Goal: Information Seeking & Learning: Learn about a topic

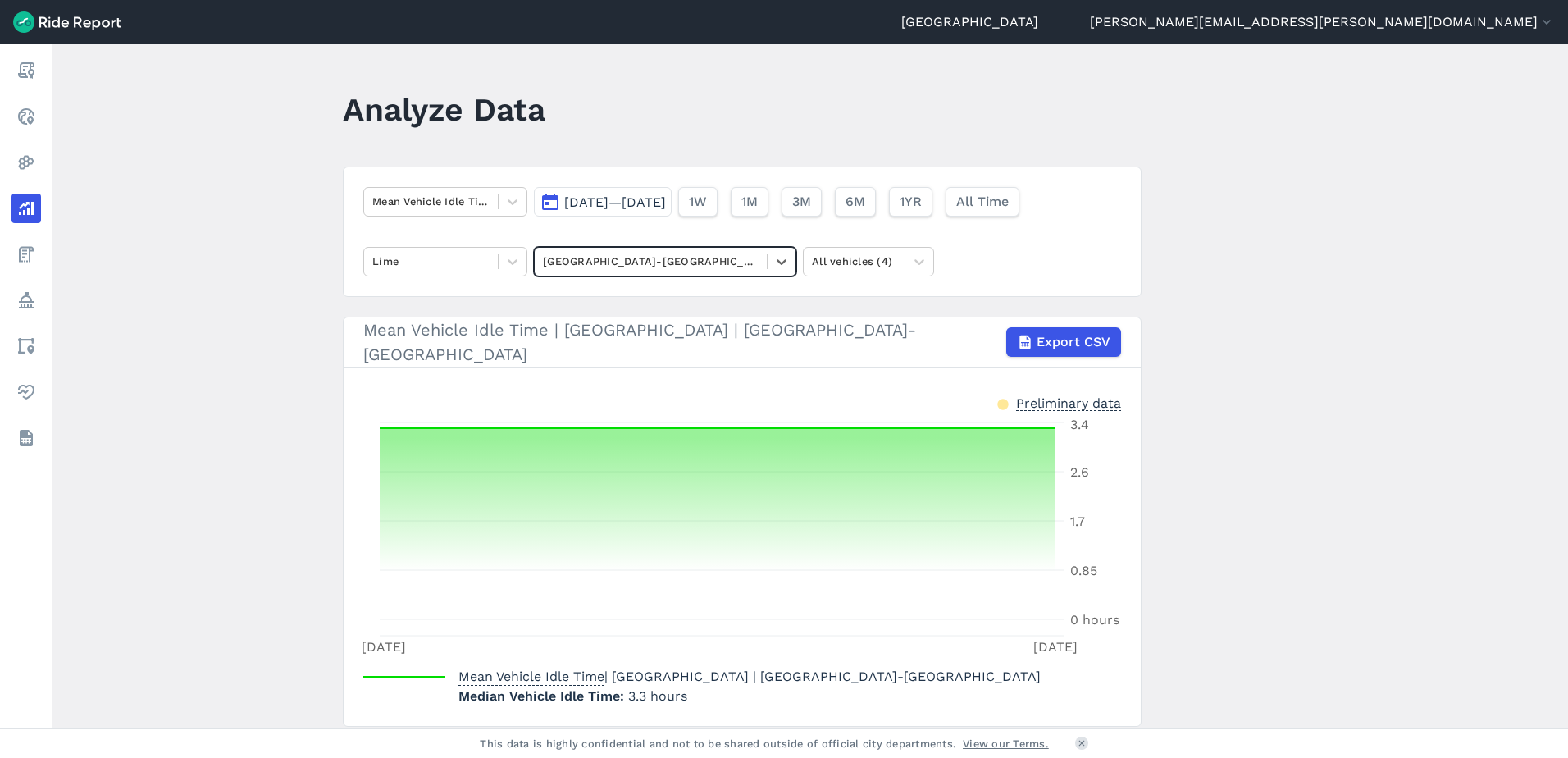
scroll to position [53, 0]
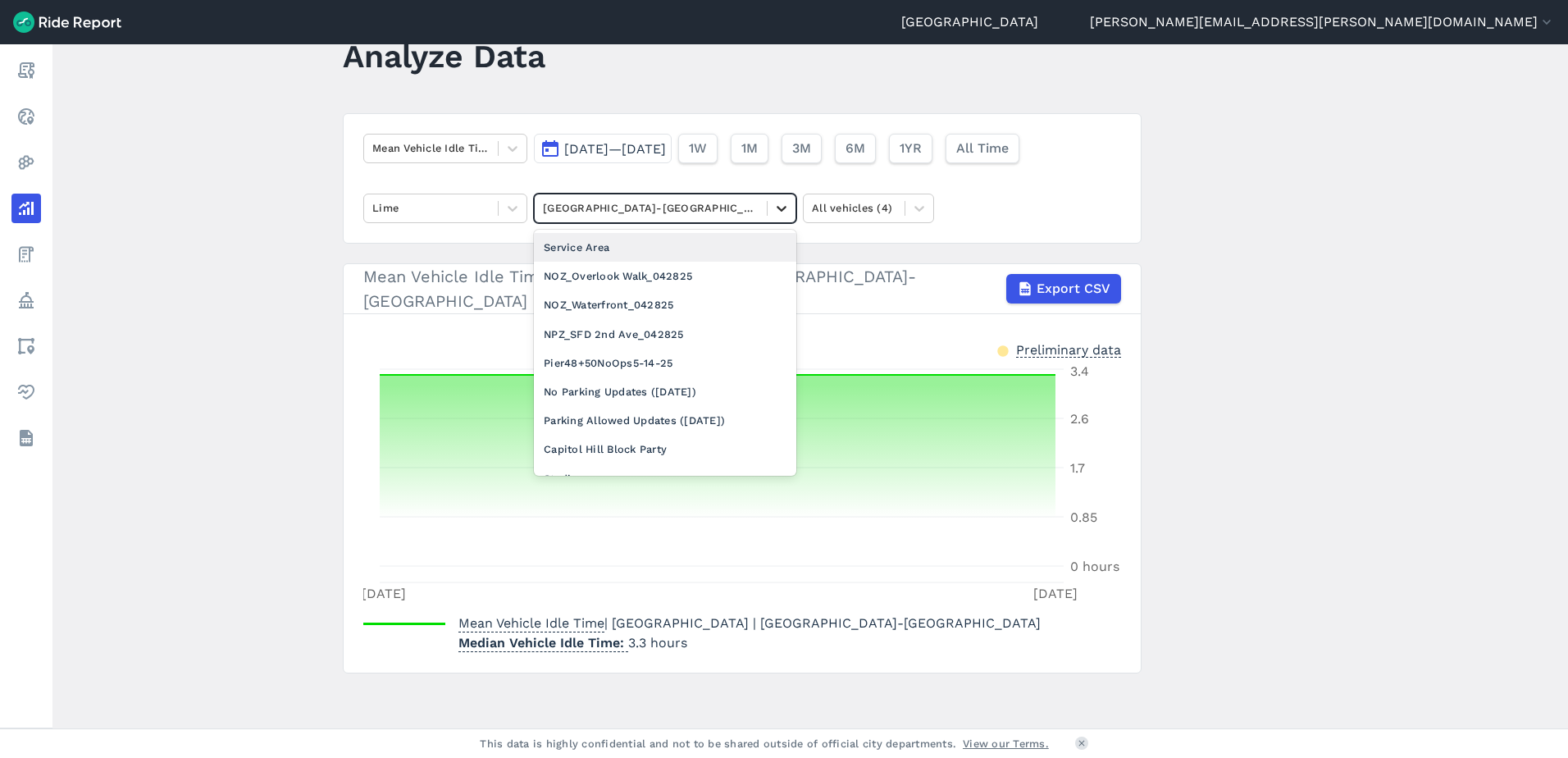
click at [778, 213] on icon at bounding box center [781, 208] width 17 height 17
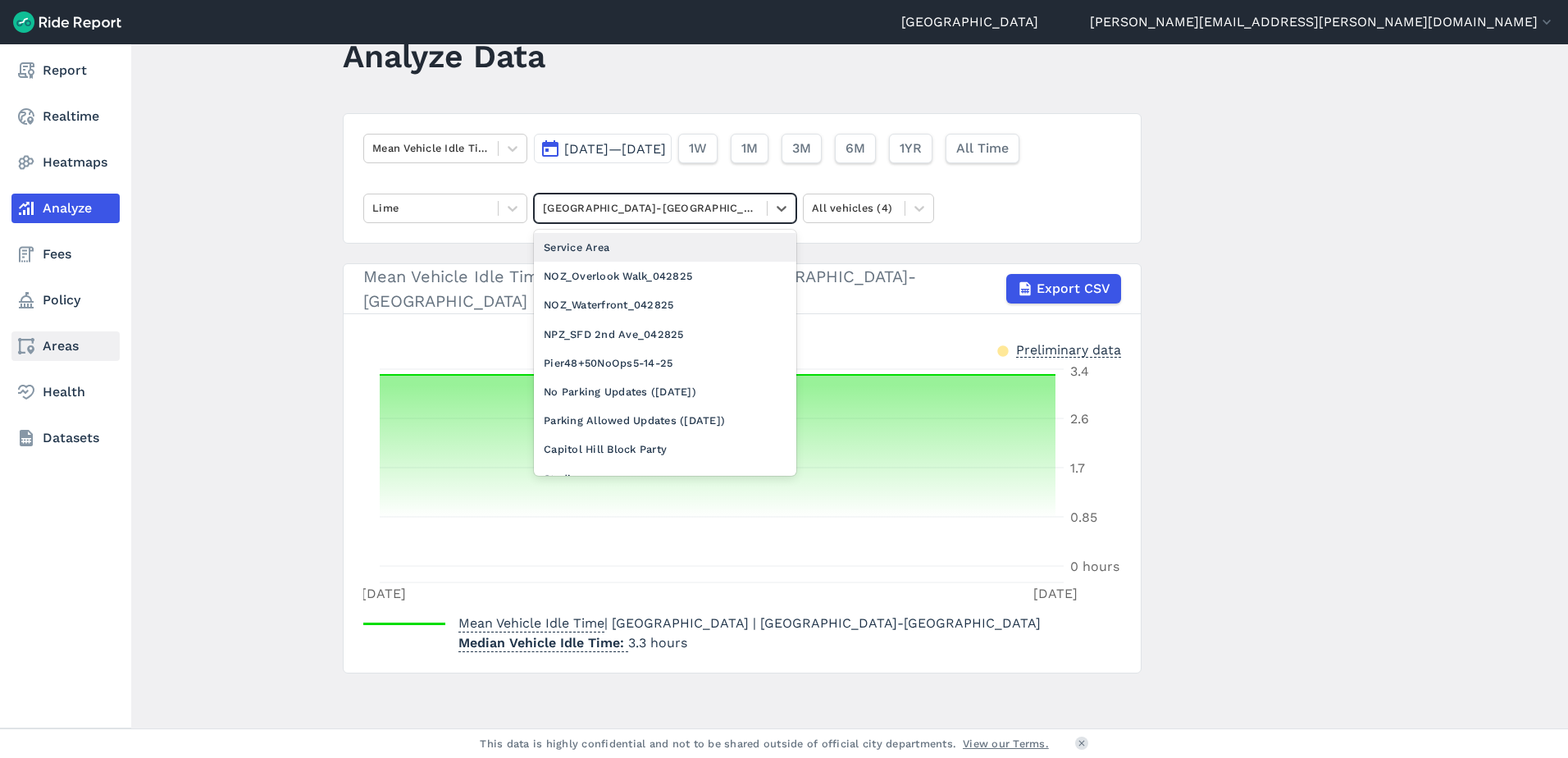
click at [33, 335] on link "Areas" at bounding box center [65, 346] width 108 height 30
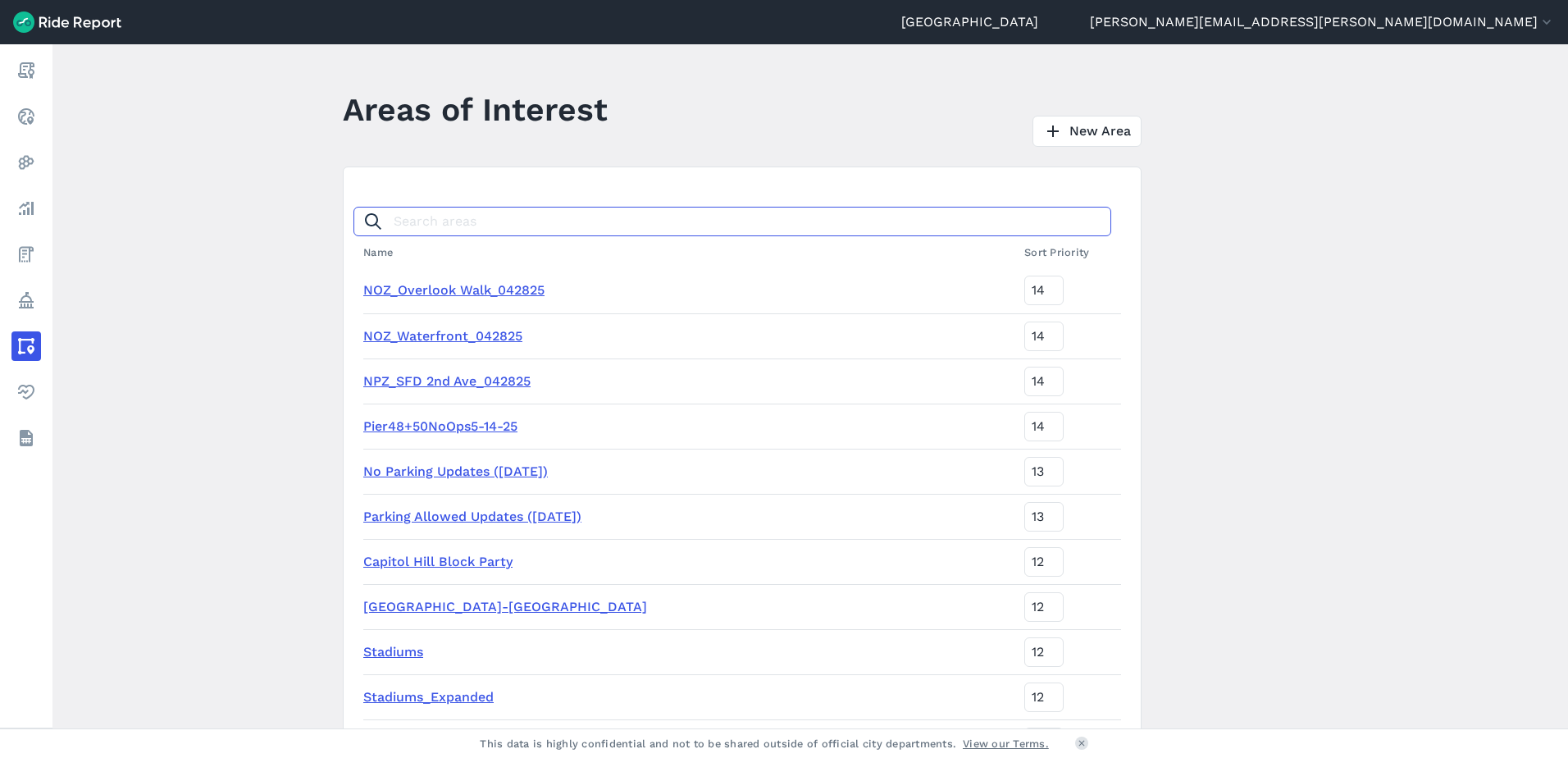
click at [494, 221] on input "Search areas" at bounding box center [733, 221] width 758 height 30
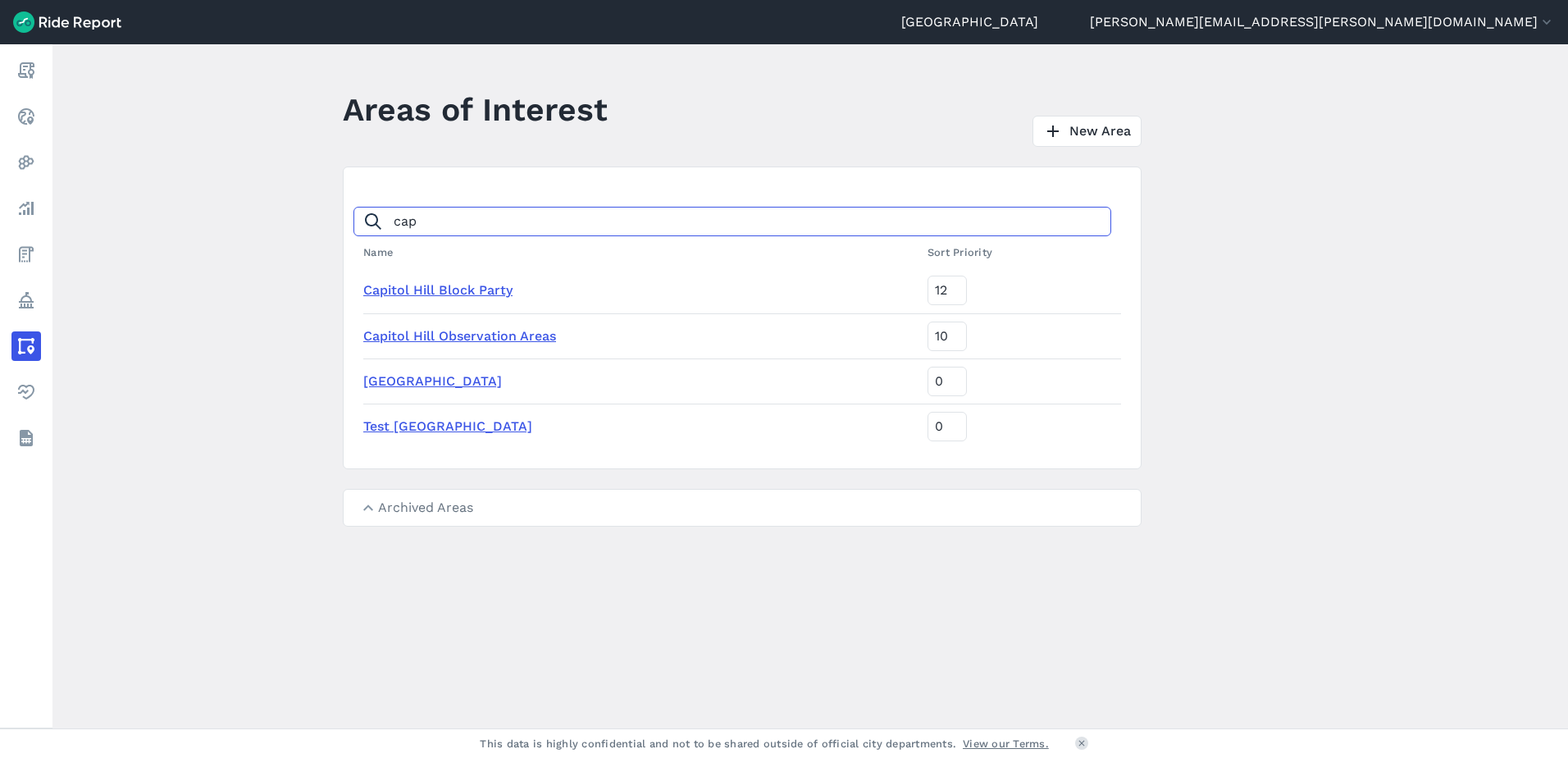
type input "cap"
click at [491, 293] on link "Capitol Hill Block Party" at bounding box center [437, 290] width 149 height 16
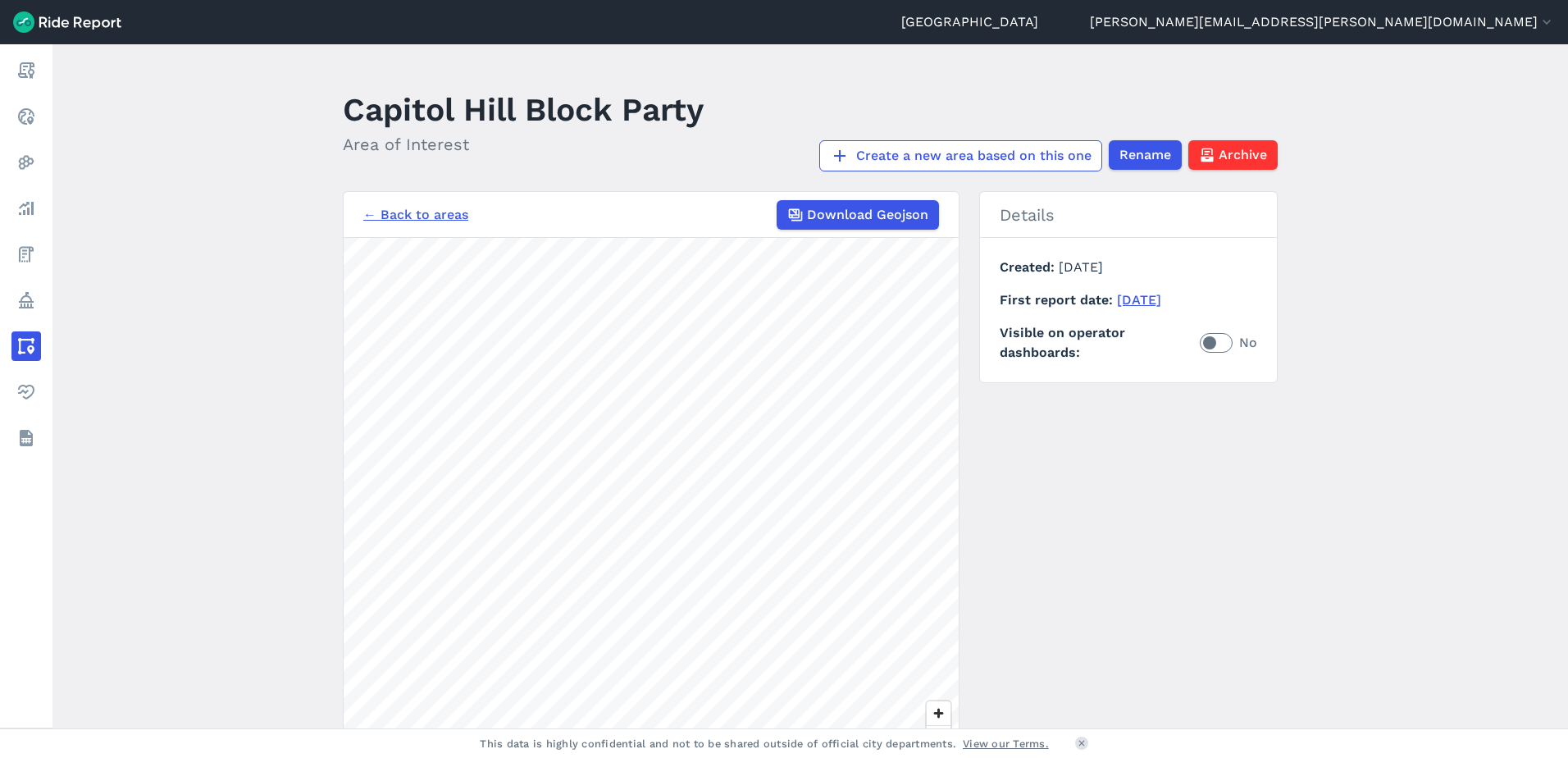
click at [395, 214] on link "← Back to areas" at bounding box center [416, 214] width 105 height 20
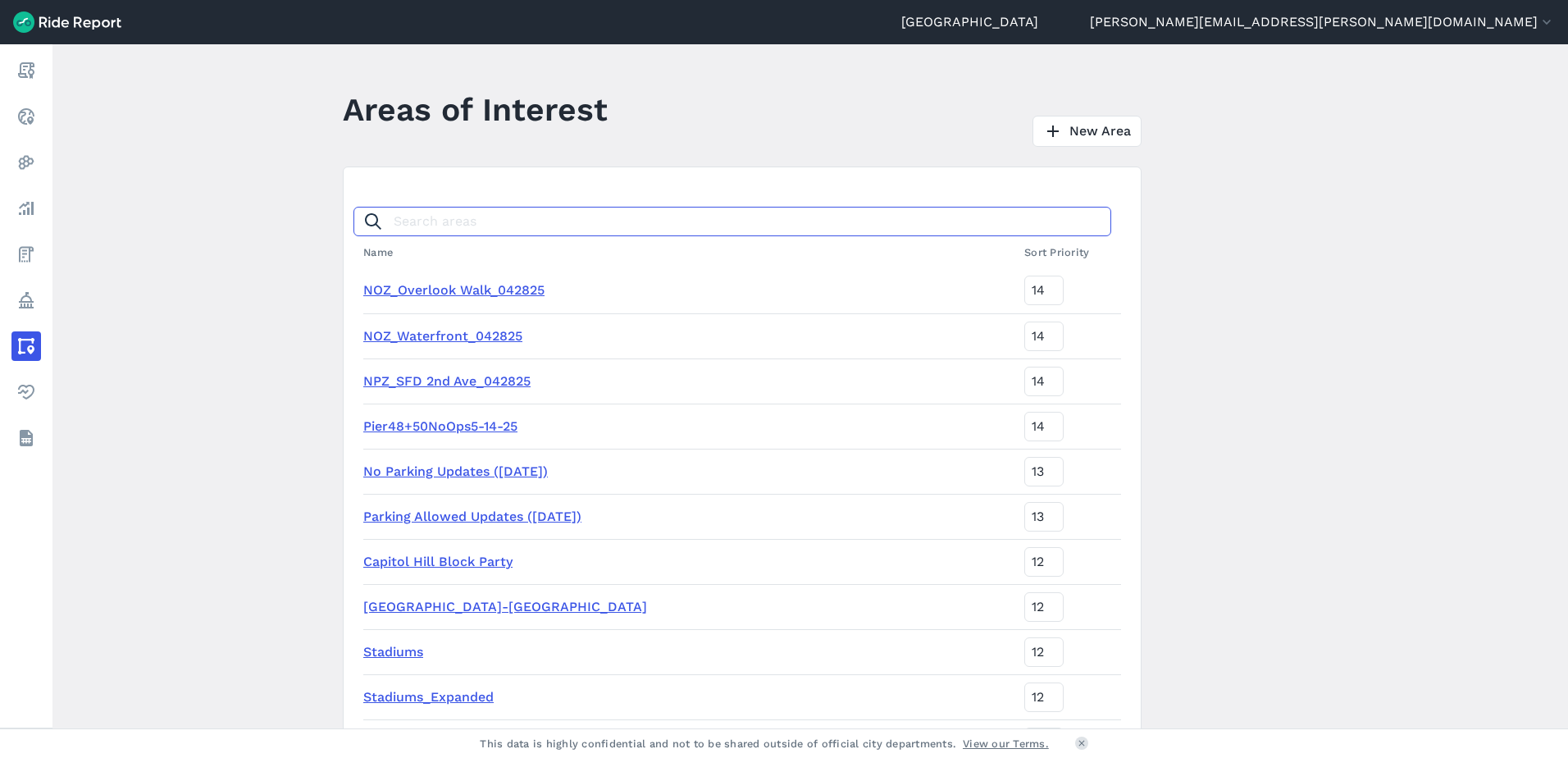
click at [447, 218] on input "Search areas" at bounding box center [733, 221] width 758 height 30
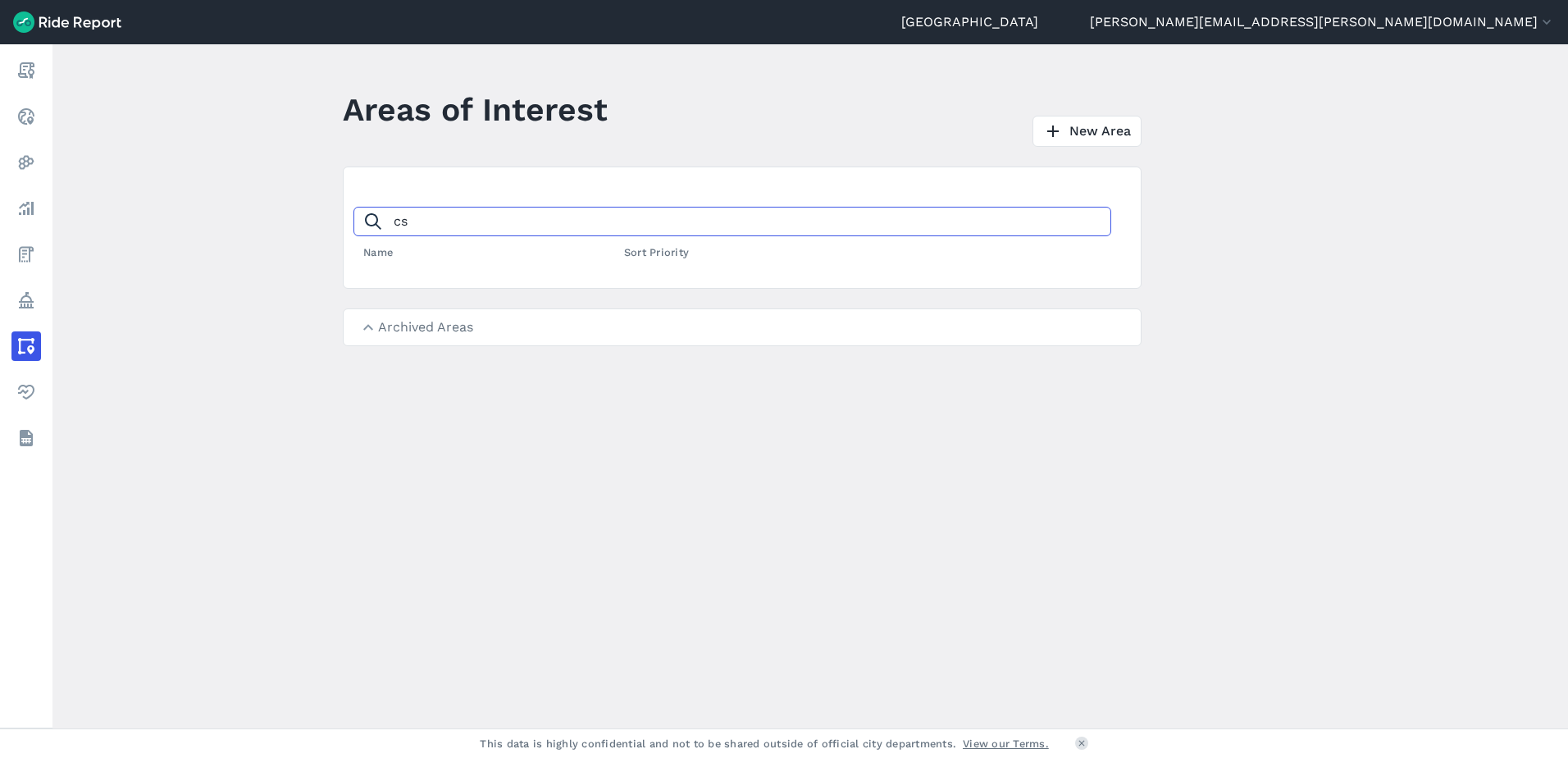
type input "c"
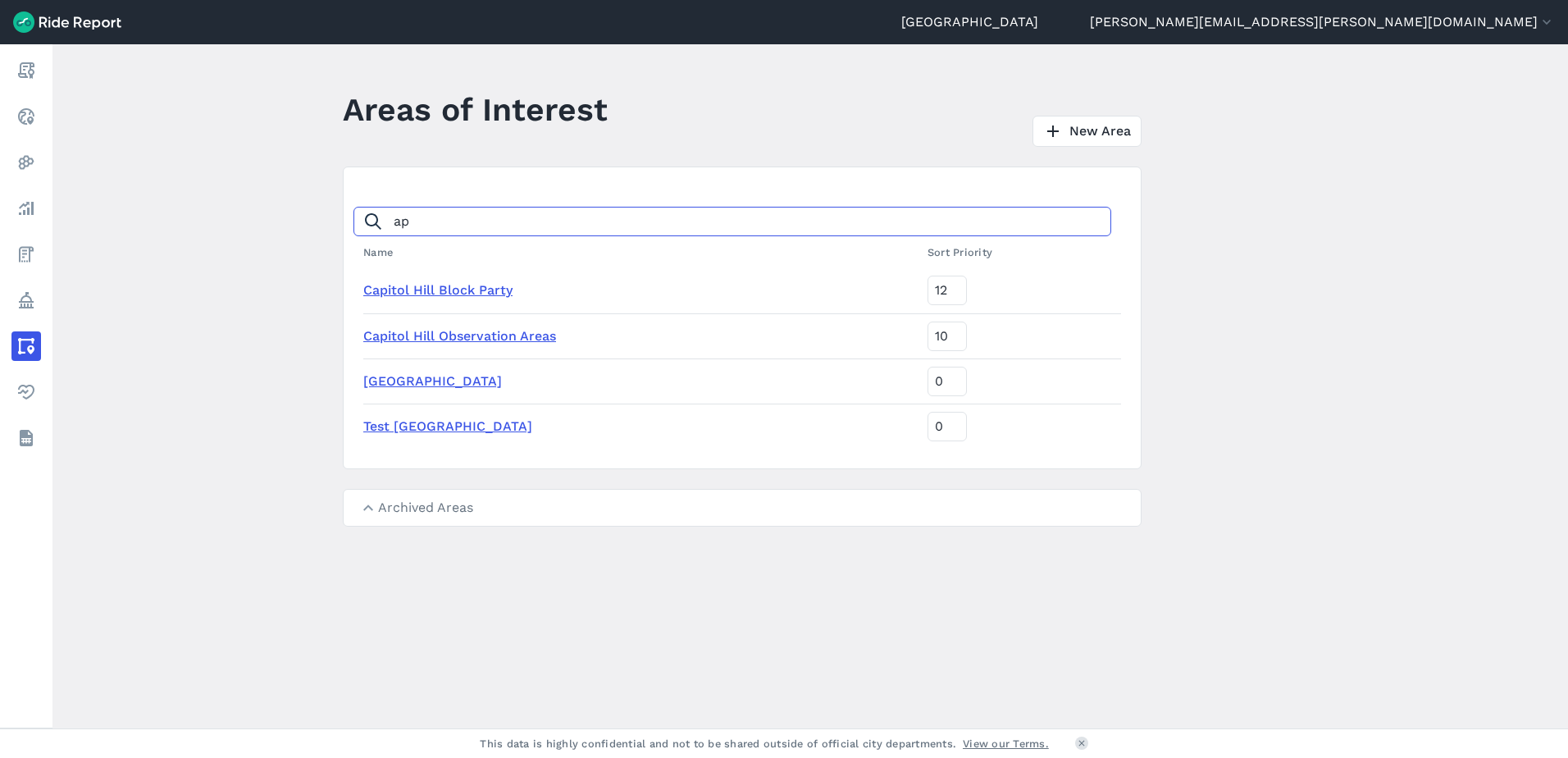
type input "a"
type input "cap"
click at [420, 338] on link "Capitol Hill Observation Areas" at bounding box center [459, 336] width 193 height 16
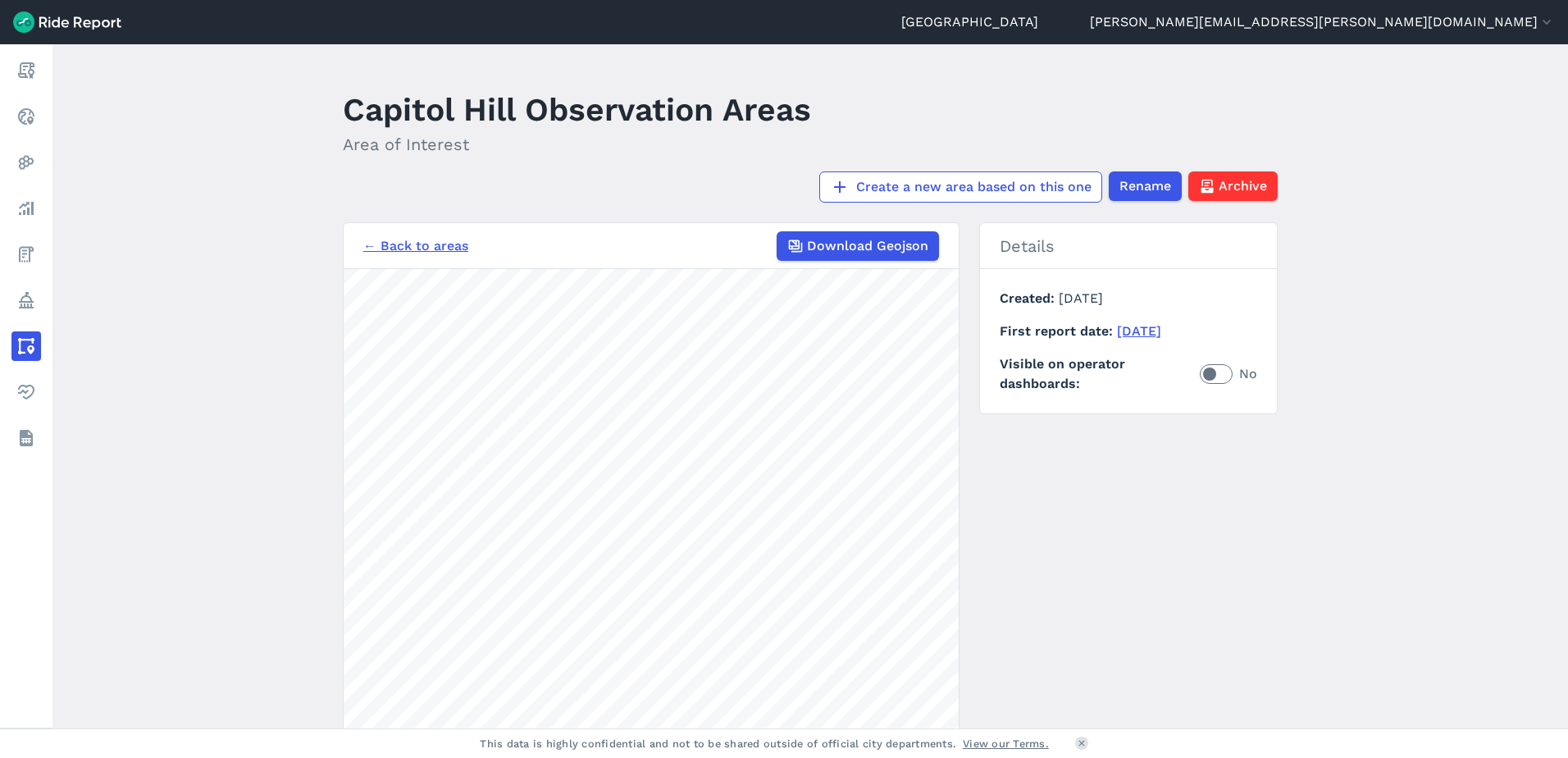
click at [426, 240] on link "← Back to areas" at bounding box center [416, 246] width 105 height 20
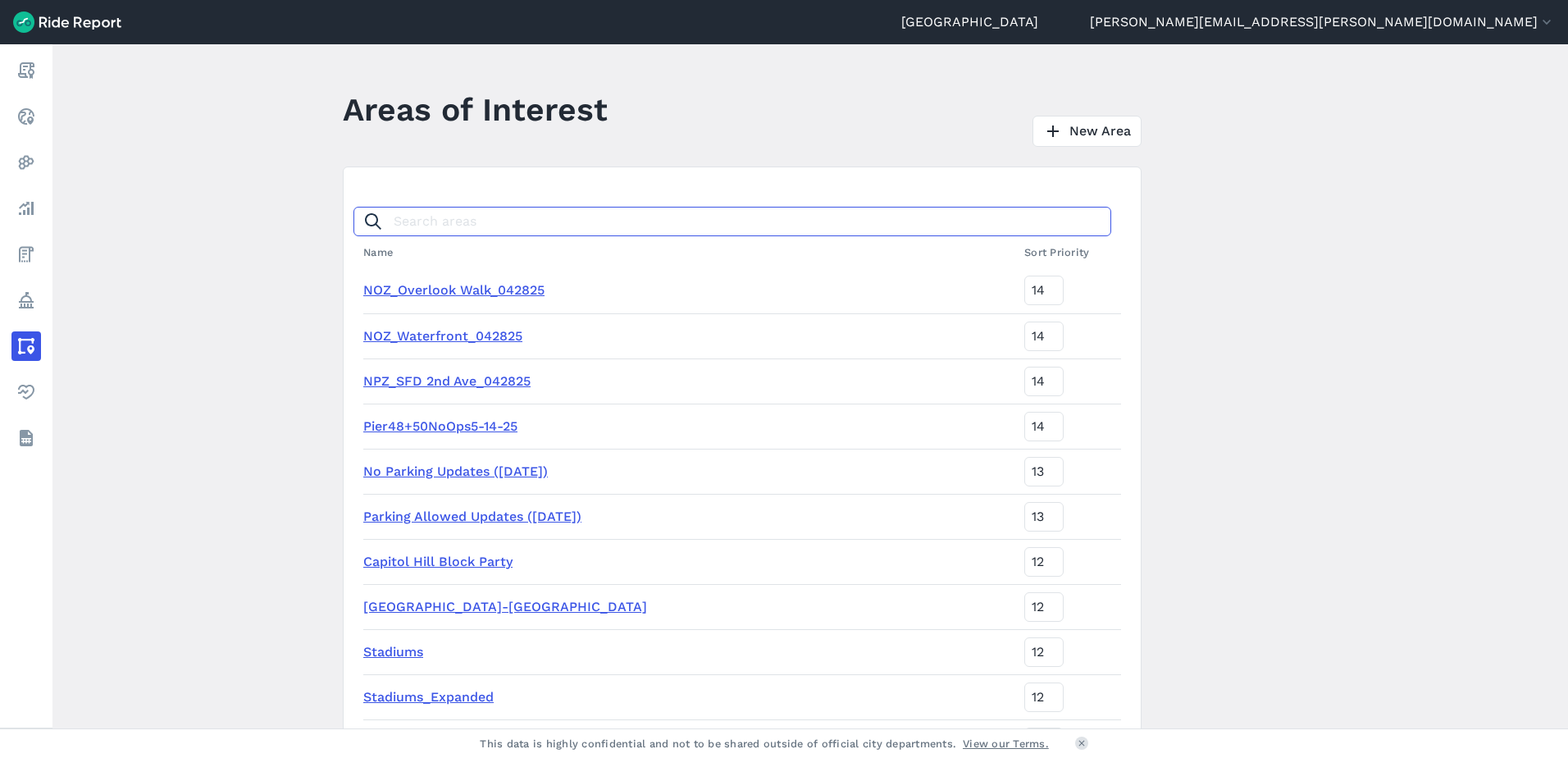
click at [429, 218] on input "Search areas" at bounding box center [733, 221] width 758 height 30
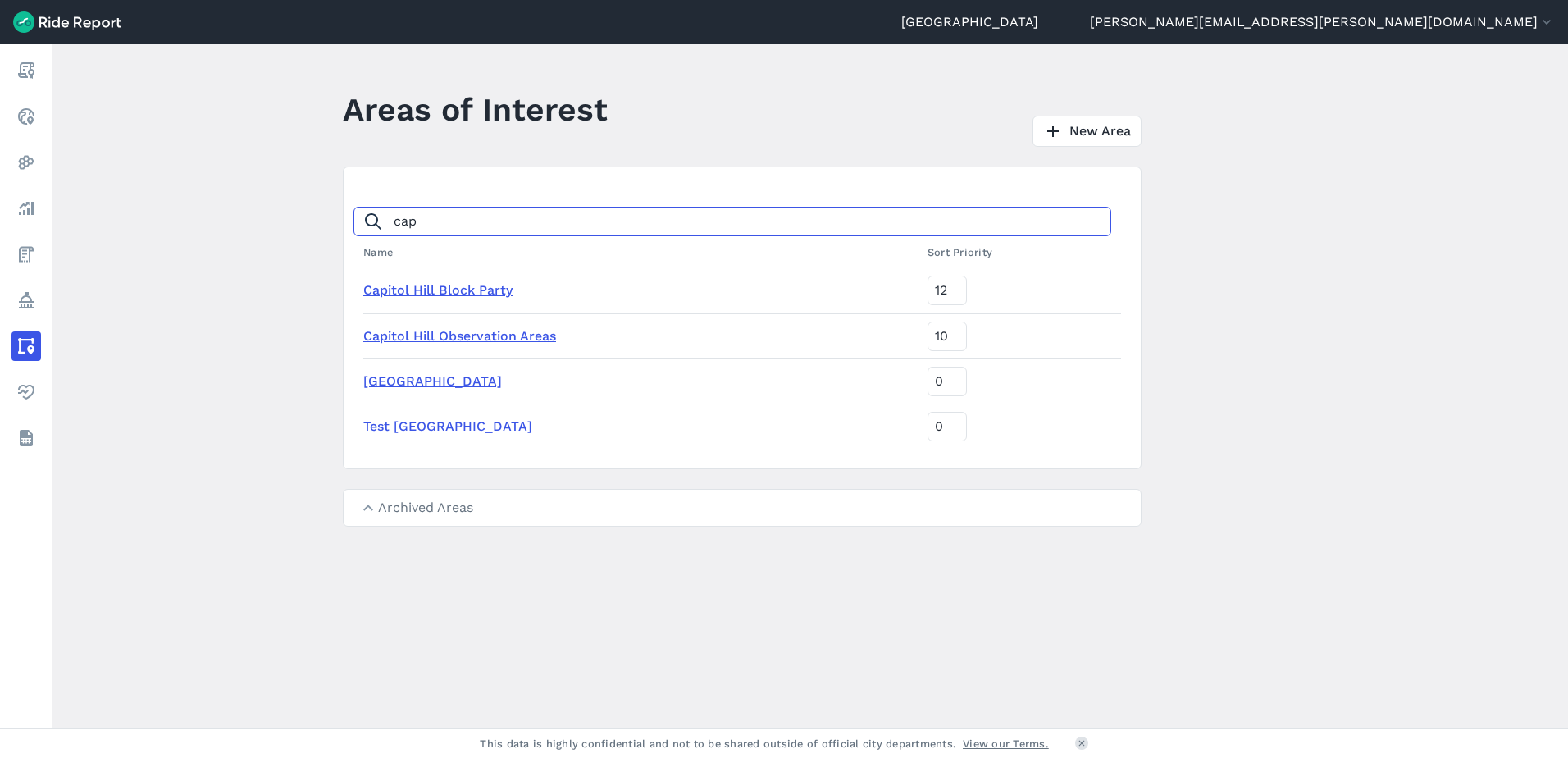
type input "cap"
click at [411, 375] on link "[GEOGRAPHIC_DATA]" at bounding box center [432, 381] width 139 height 16
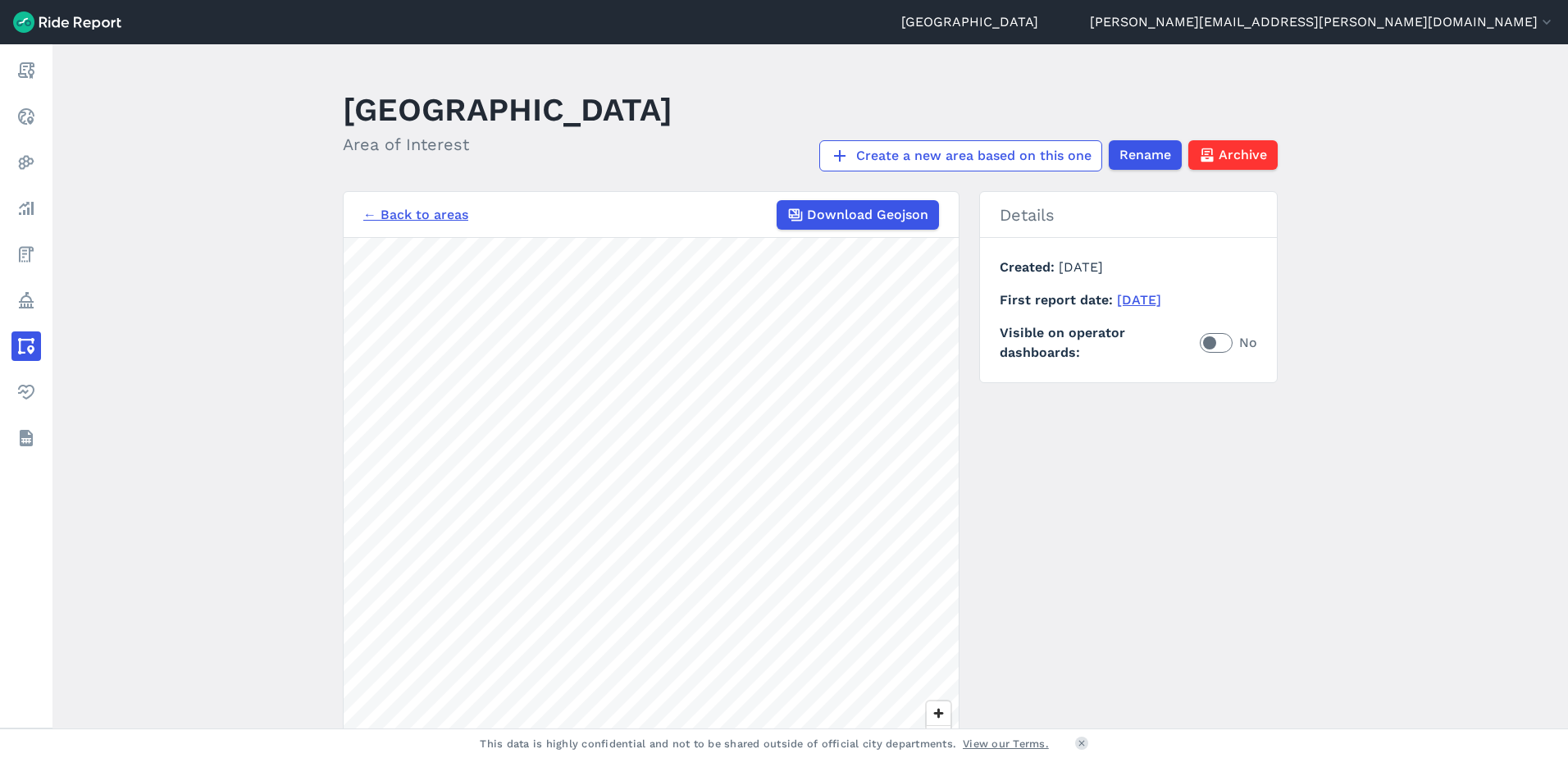
click at [449, 213] on link "← Back to areas" at bounding box center [416, 214] width 105 height 20
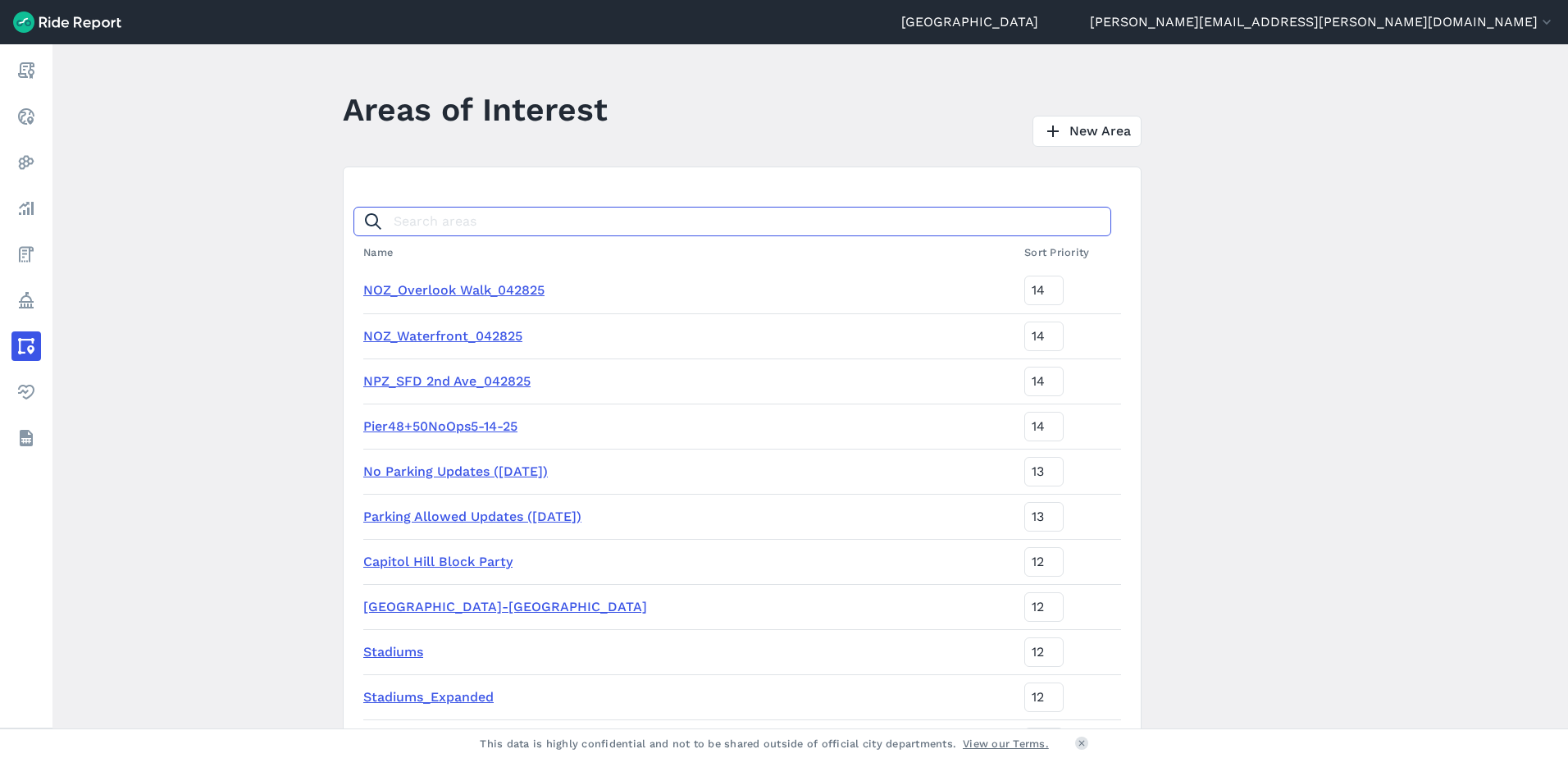
click at [449, 213] on input "Search areas" at bounding box center [733, 221] width 758 height 30
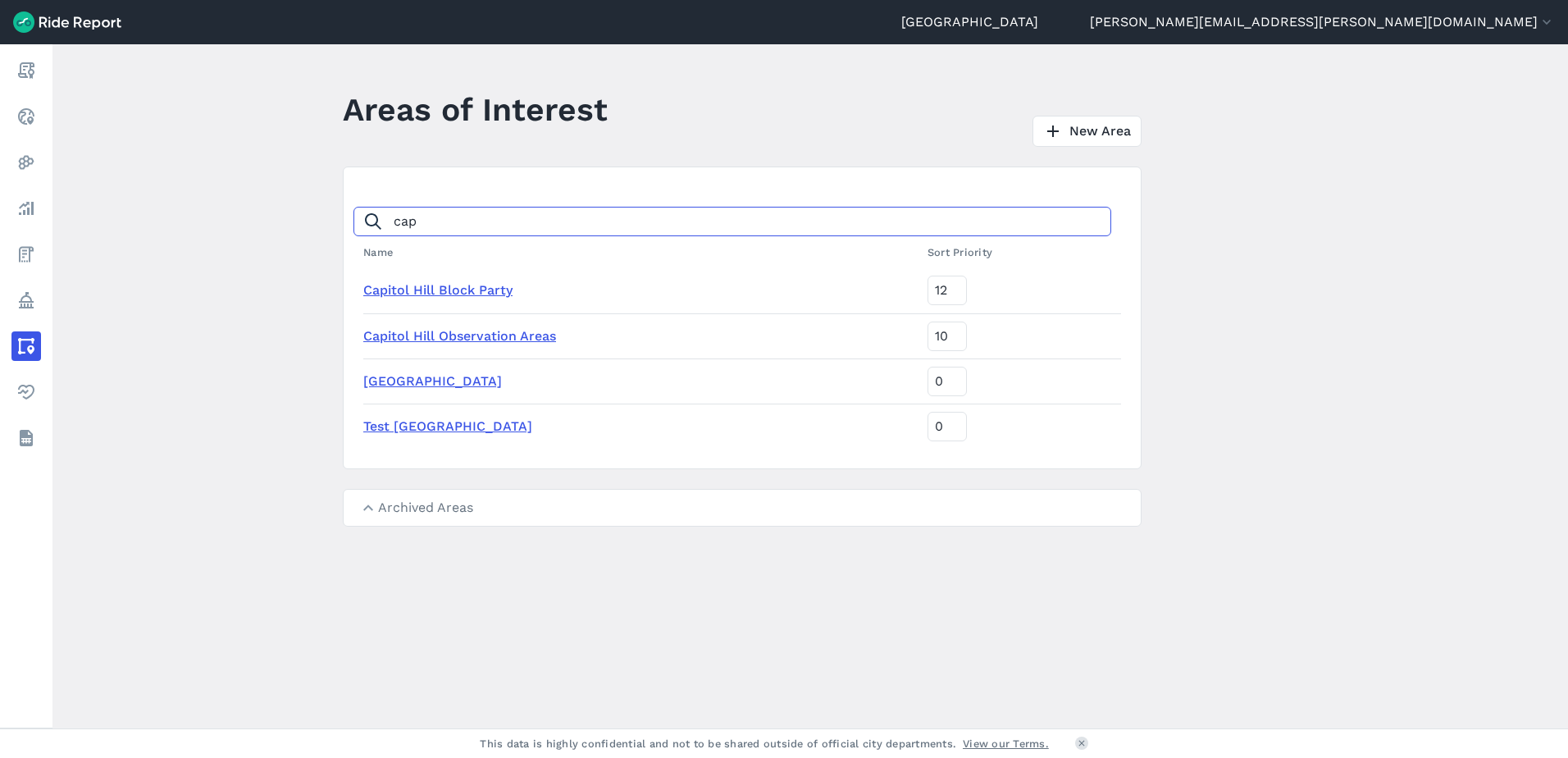
type input "cap"
click at [440, 423] on link "Test [GEOGRAPHIC_DATA]" at bounding box center [448, 426] width 169 height 16
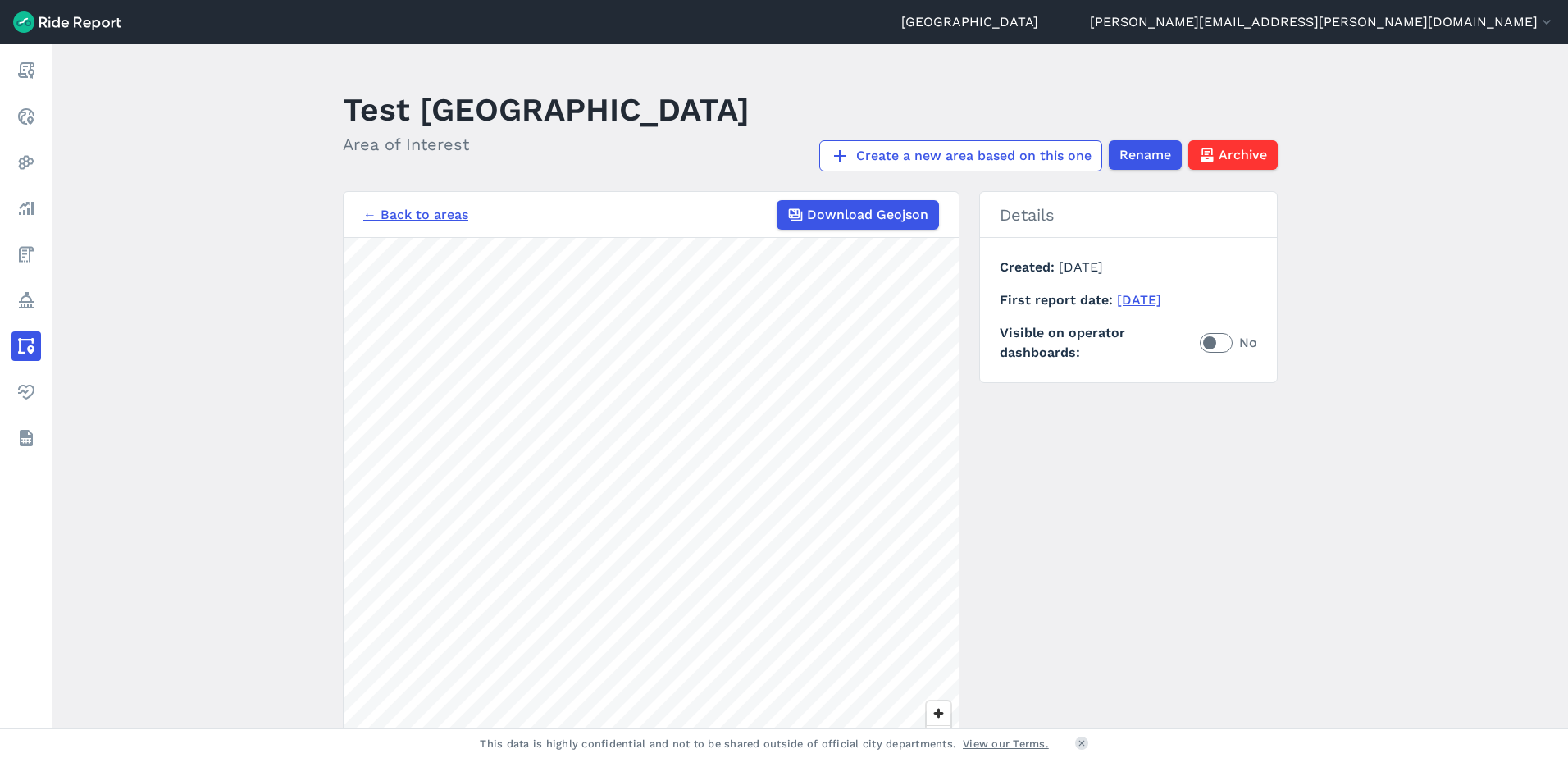
click at [400, 229] on div "← Back to areas Download Geojson" at bounding box center [651, 215] width 576 height 30
click at [400, 213] on link "← Back to areas" at bounding box center [416, 214] width 105 height 20
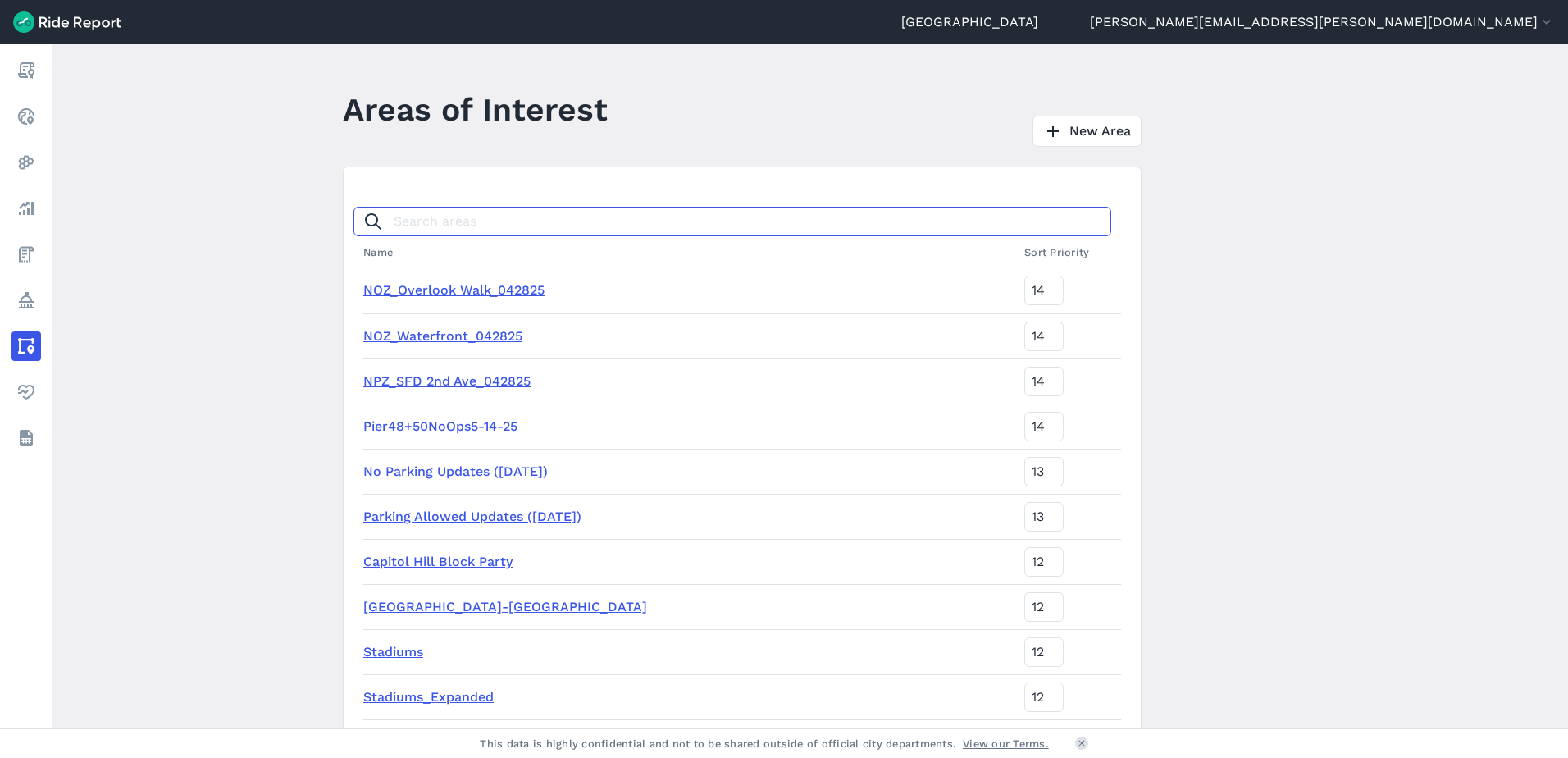
click at [443, 208] on input "Search areas" at bounding box center [733, 221] width 758 height 30
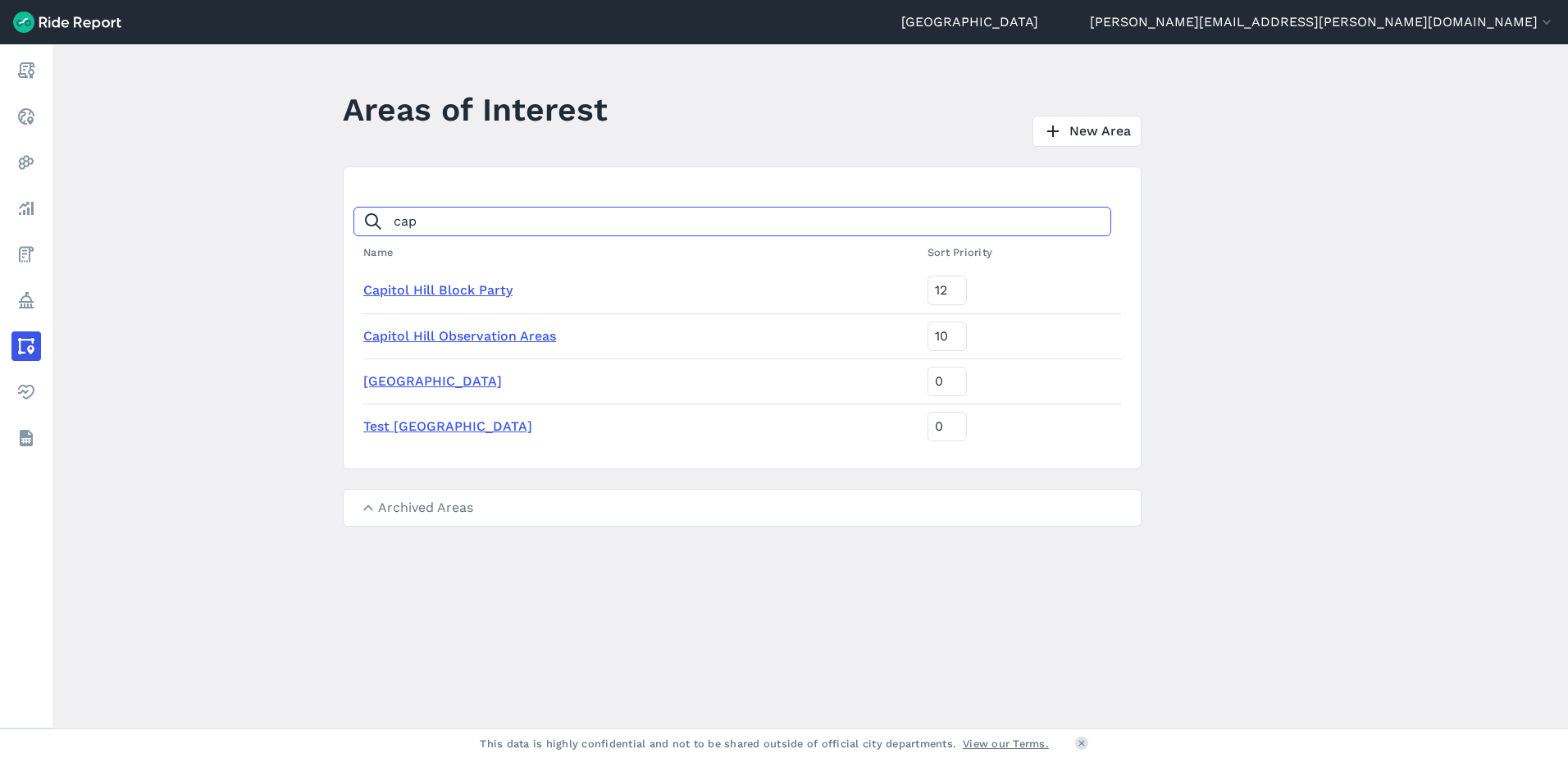
type input "cap"
click at [483, 293] on link "Capitol Hill Block Party" at bounding box center [437, 290] width 149 height 16
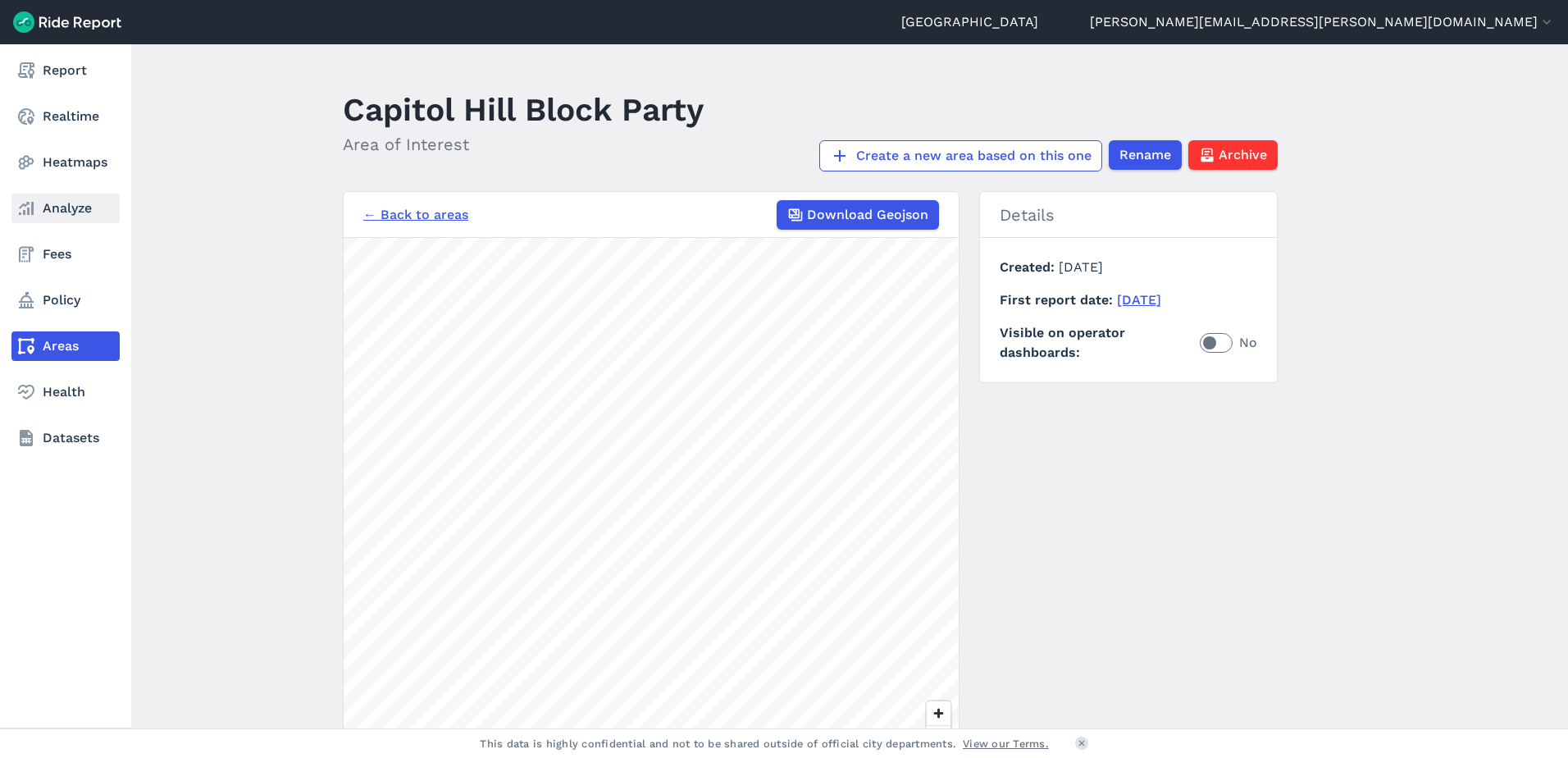
click at [28, 196] on link "Analyze" at bounding box center [65, 208] width 108 height 30
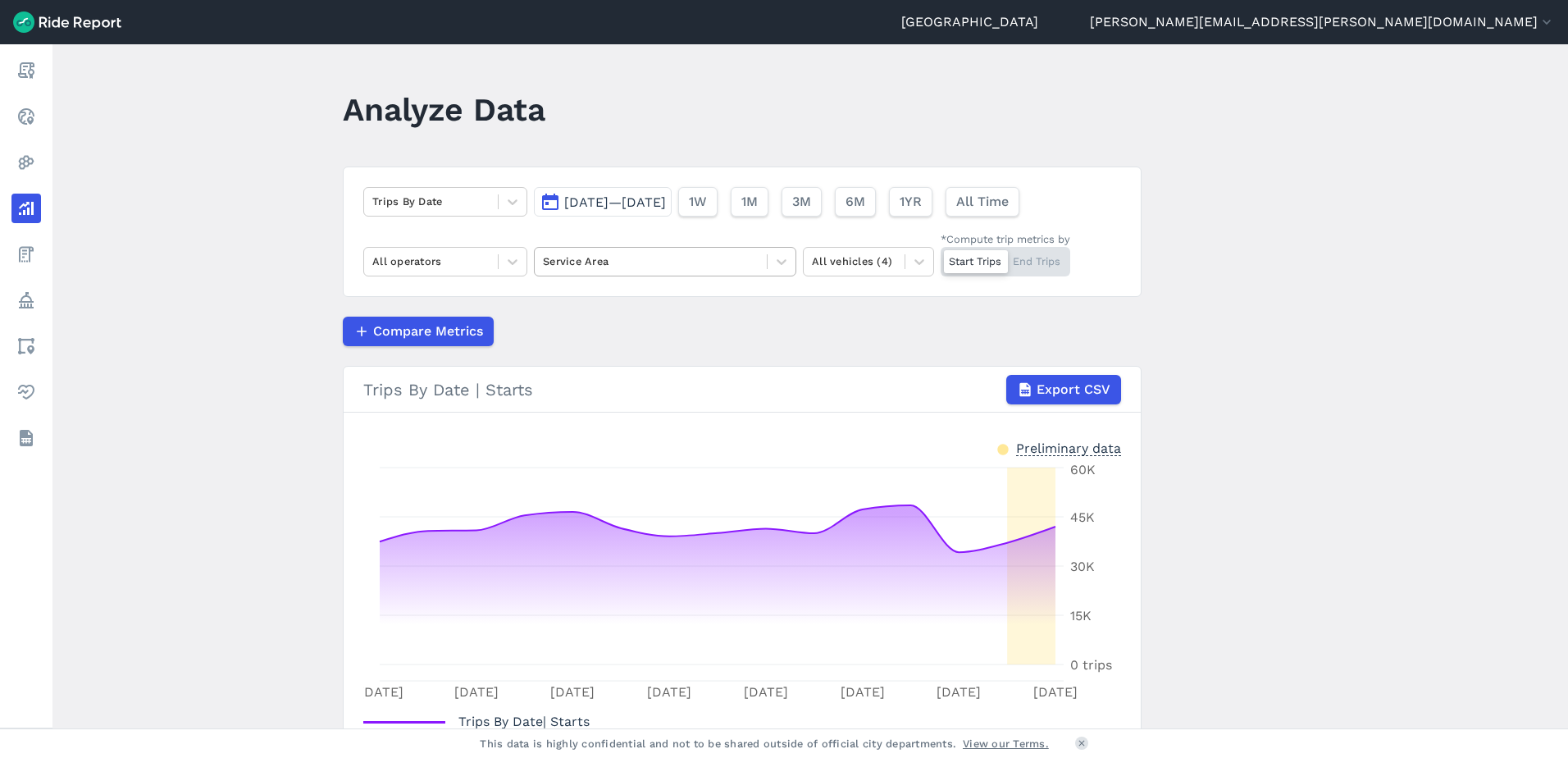
click at [584, 266] on div at bounding box center [651, 261] width 216 height 19
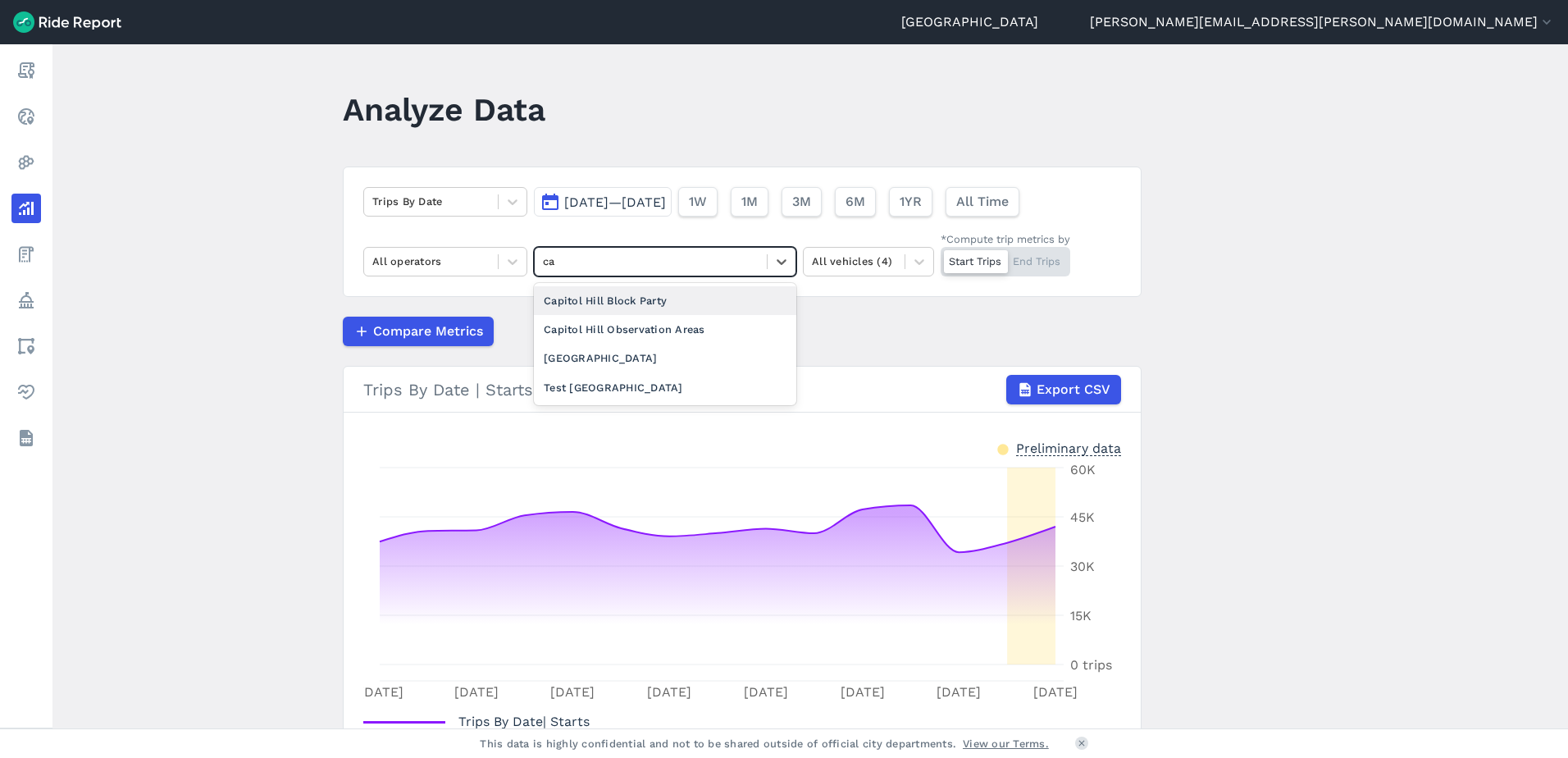
type input "cap"
click at [602, 302] on div "Capitol Hill Block Party" at bounding box center [665, 301] width 262 height 29
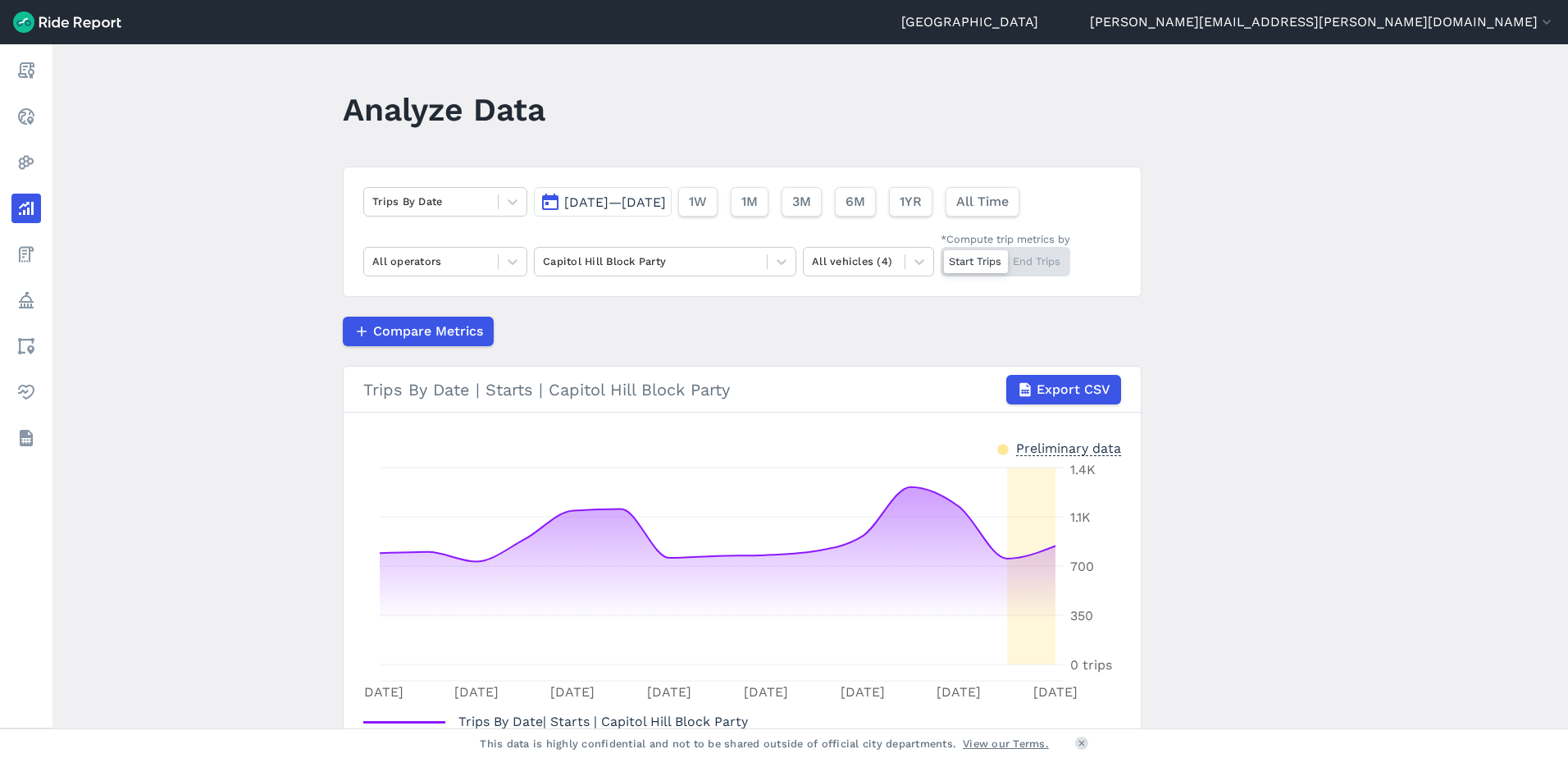
click at [666, 200] on span "[DATE]—[DATE]" at bounding box center [615, 202] width 102 height 16
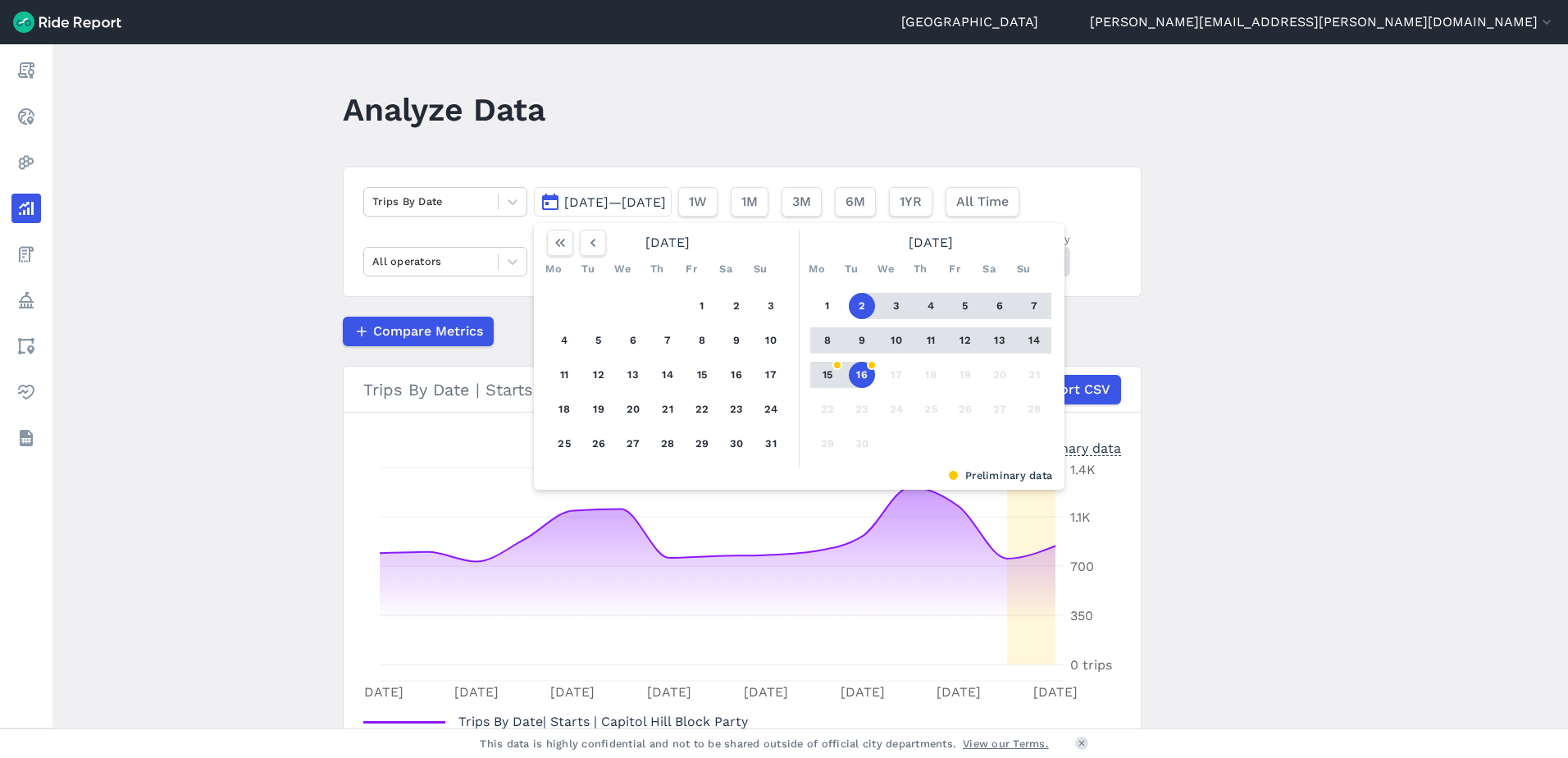
click at [967, 341] on button "12" at bounding box center [965, 341] width 26 height 26
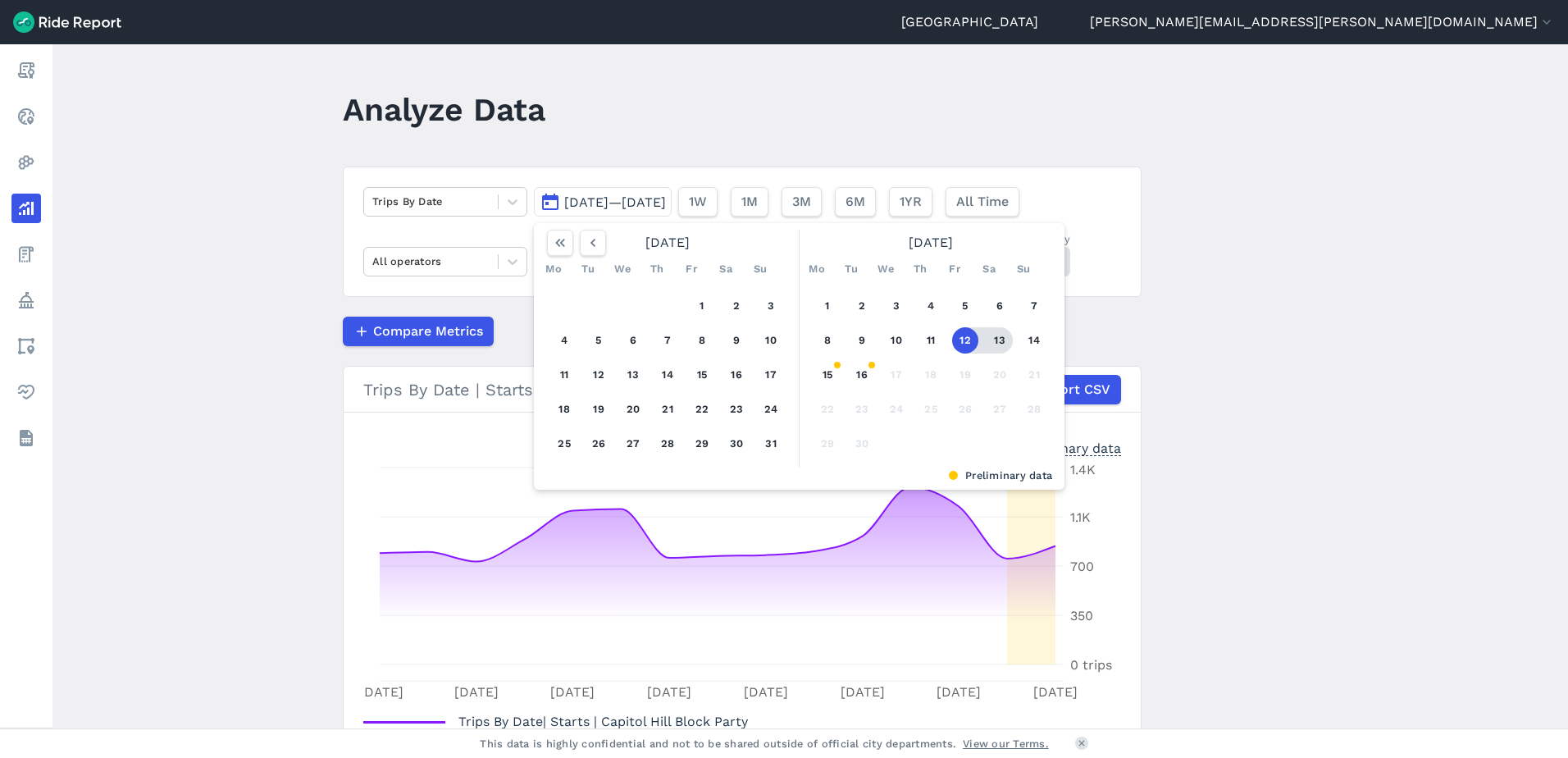
click at [994, 341] on button "13" at bounding box center [1000, 341] width 26 height 26
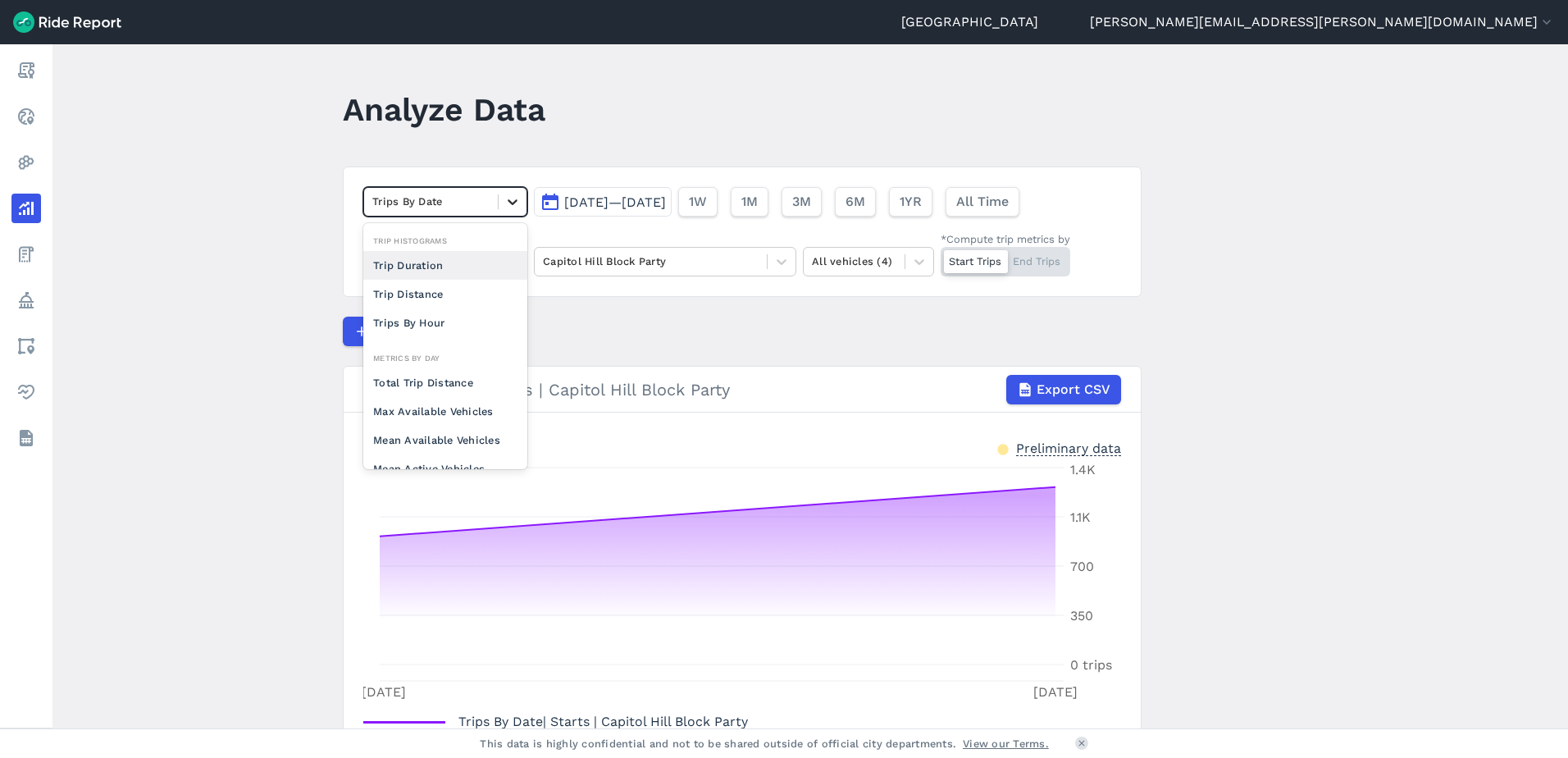
click at [512, 201] on icon at bounding box center [512, 201] width 17 height 17
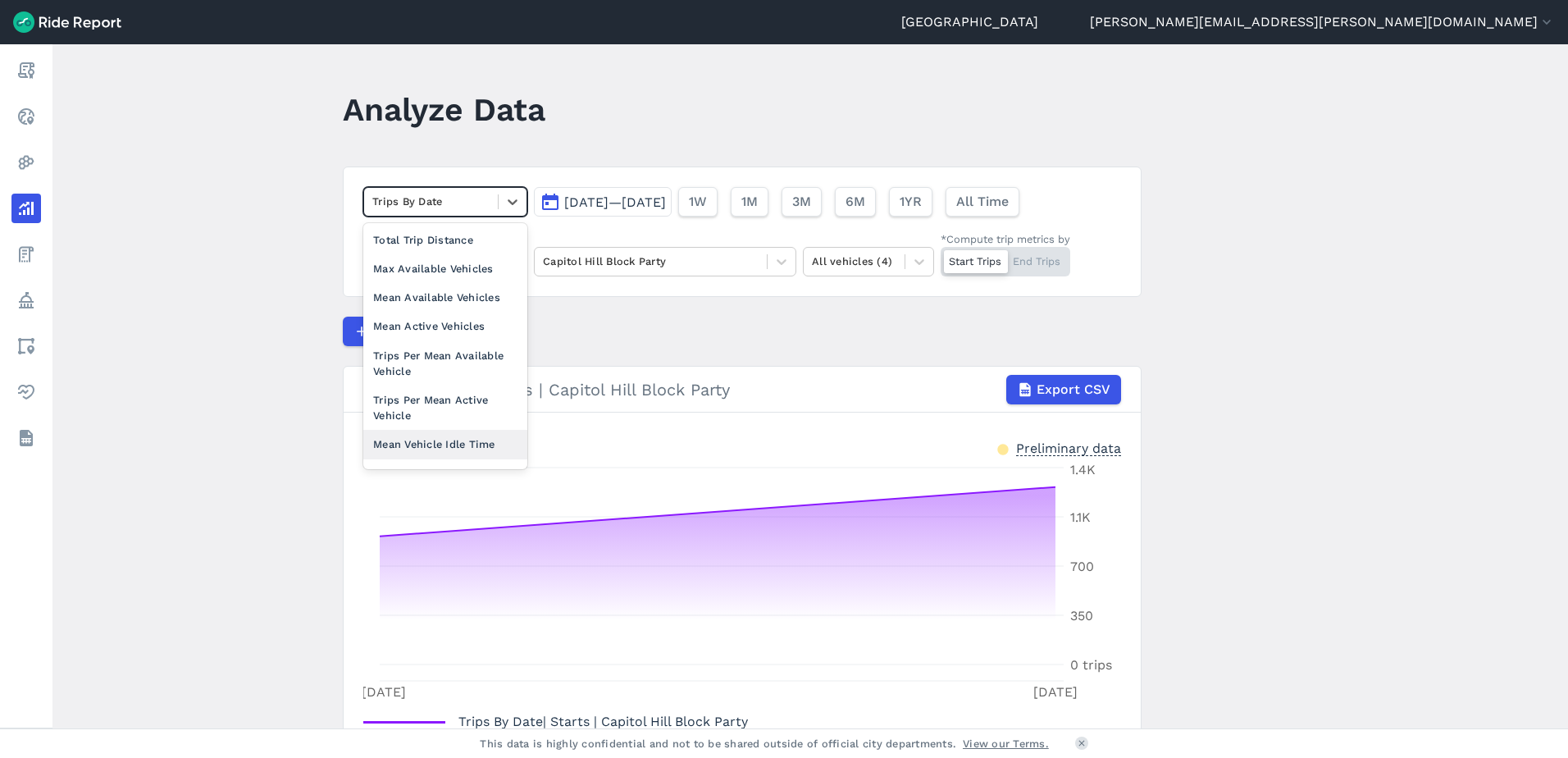
click at [465, 431] on div "Mean Vehicle Idle Time" at bounding box center [445, 443] width 164 height 29
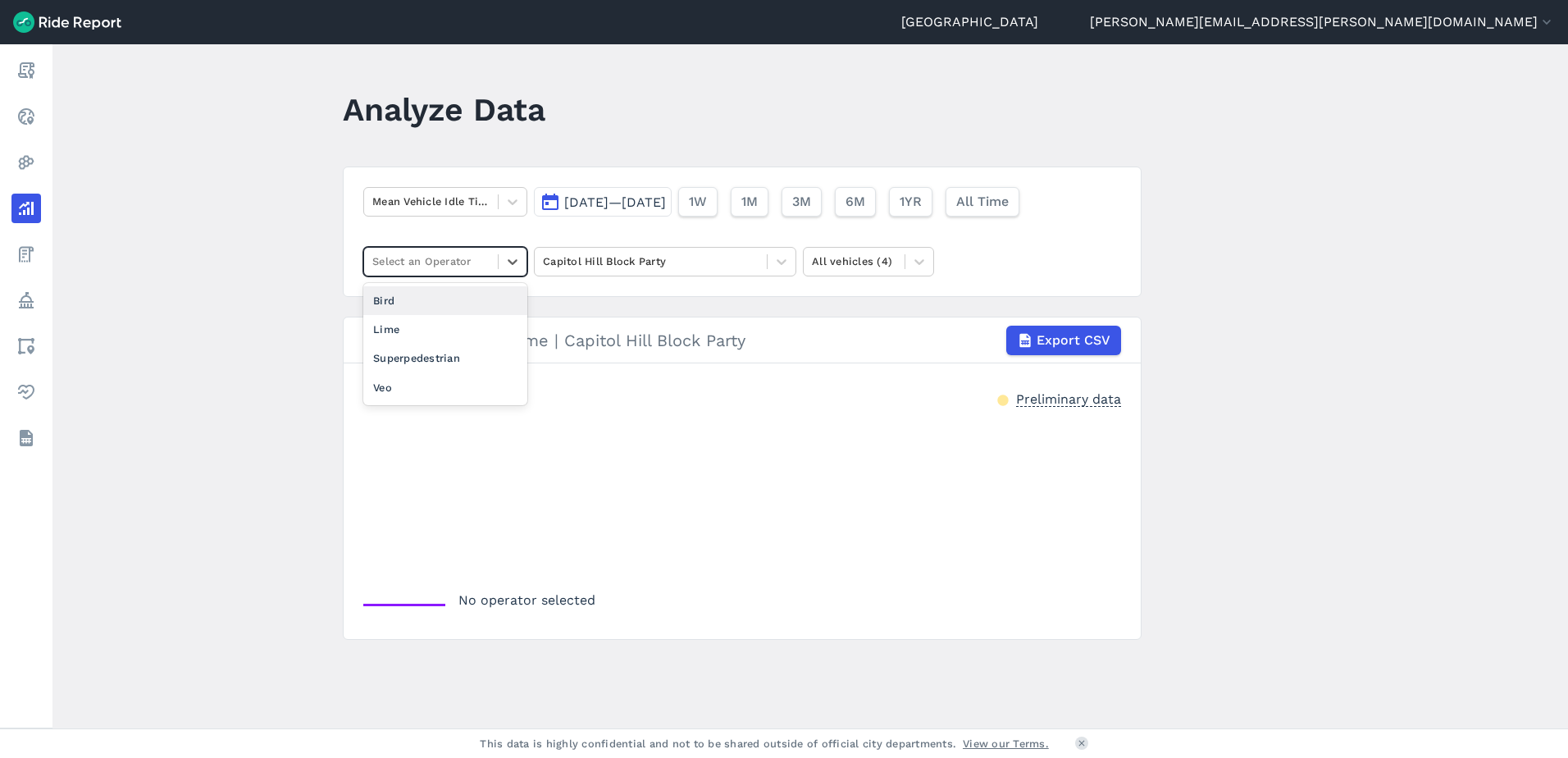
click at [485, 260] on div at bounding box center [430, 261] width 118 height 19
click at [429, 330] on div "Lime" at bounding box center [445, 329] width 164 height 29
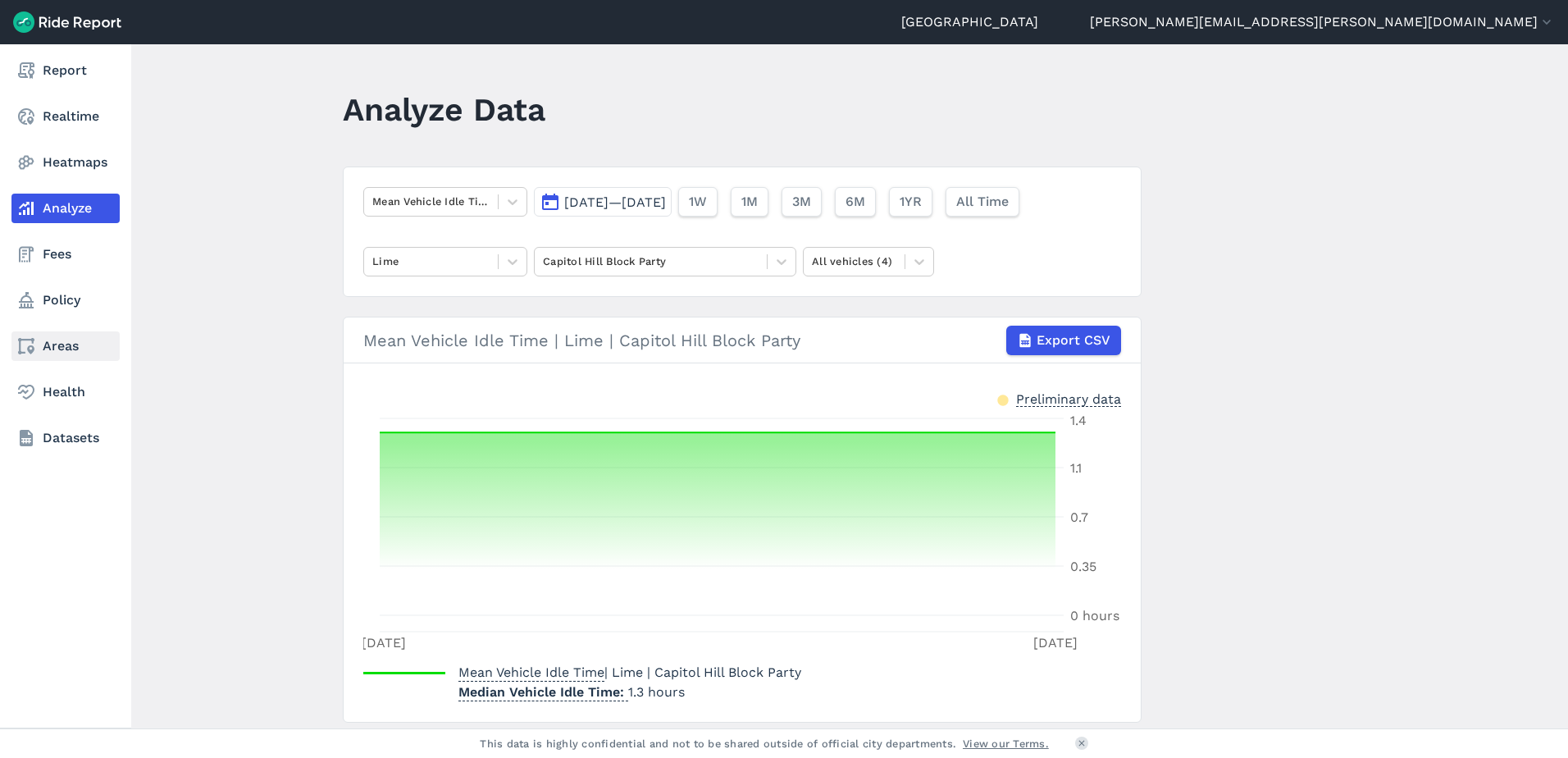
click at [73, 337] on link "Areas" at bounding box center [65, 346] width 108 height 30
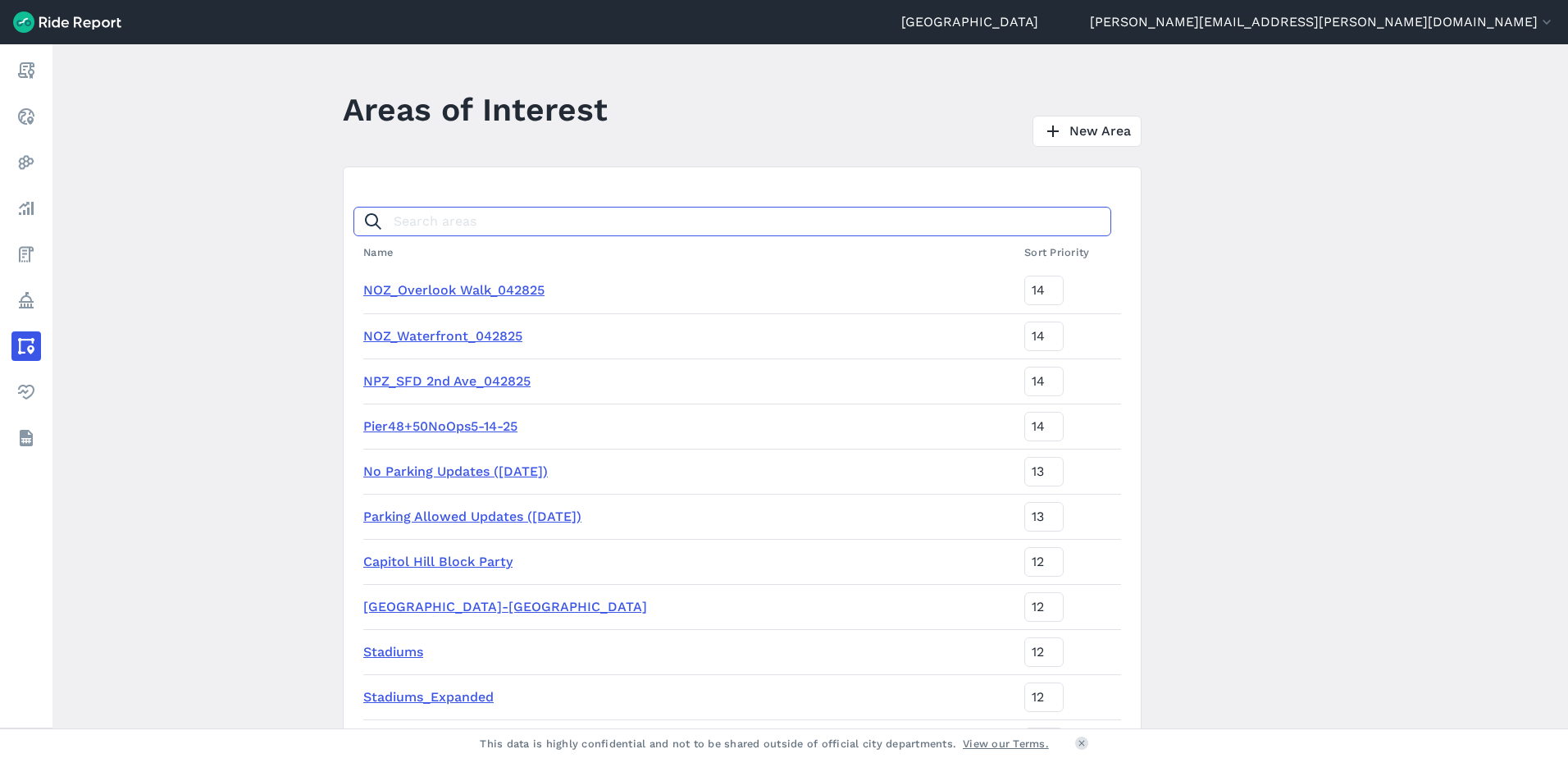
click at [454, 218] on input "Search areas" at bounding box center [733, 221] width 758 height 30
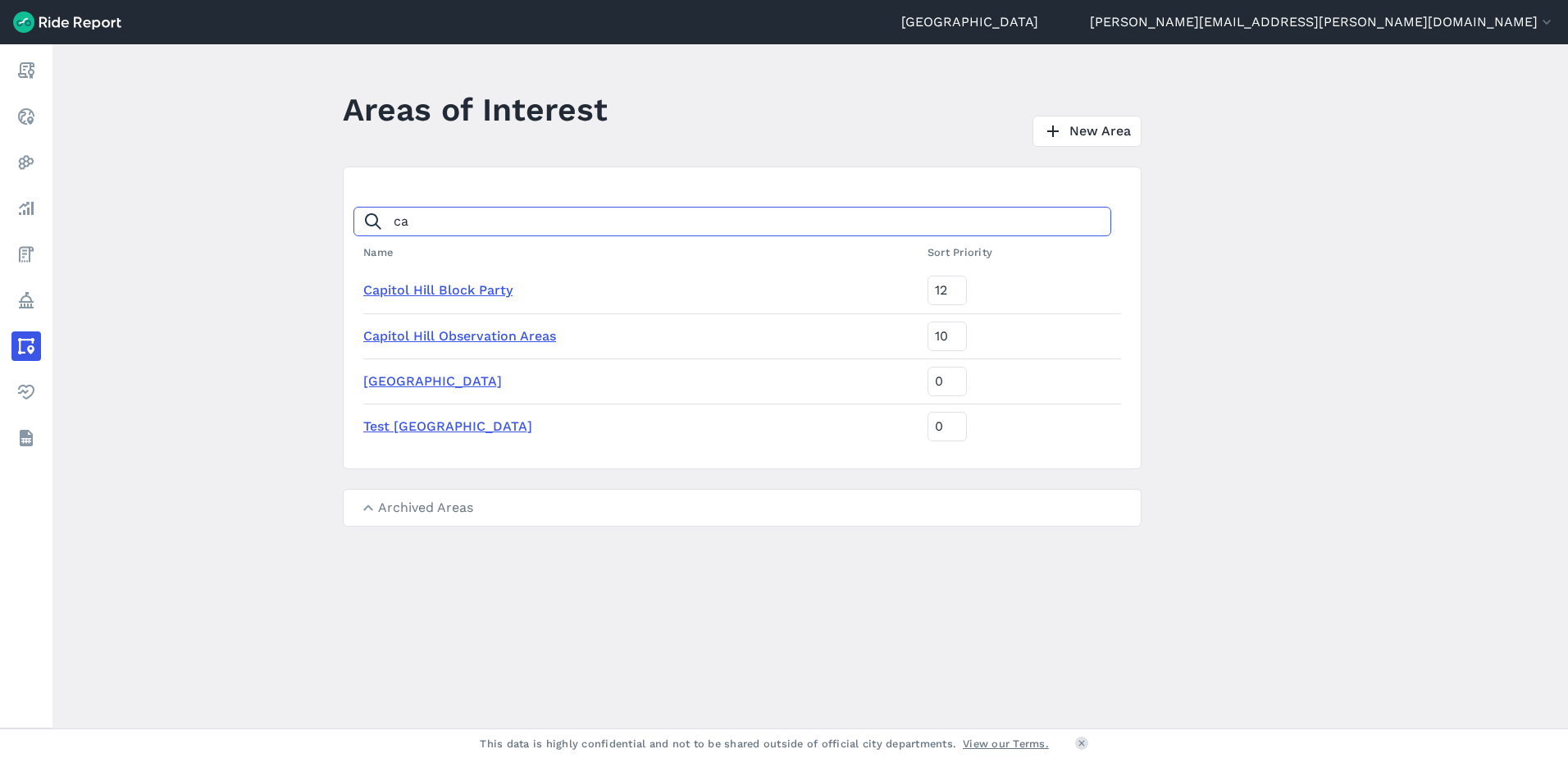
type input "ca"
click at [467, 278] on td "Capitol Hill Block Party" at bounding box center [642, 291] width 558 height 45
click at [478, 303] on td "Capitol Hill Block Party" at bounding box center [642, 291] width 558 height 45
click at [478, 288] on link "Capitol Hill Block Party" at bounding box center [437, 290] width 149 height 16
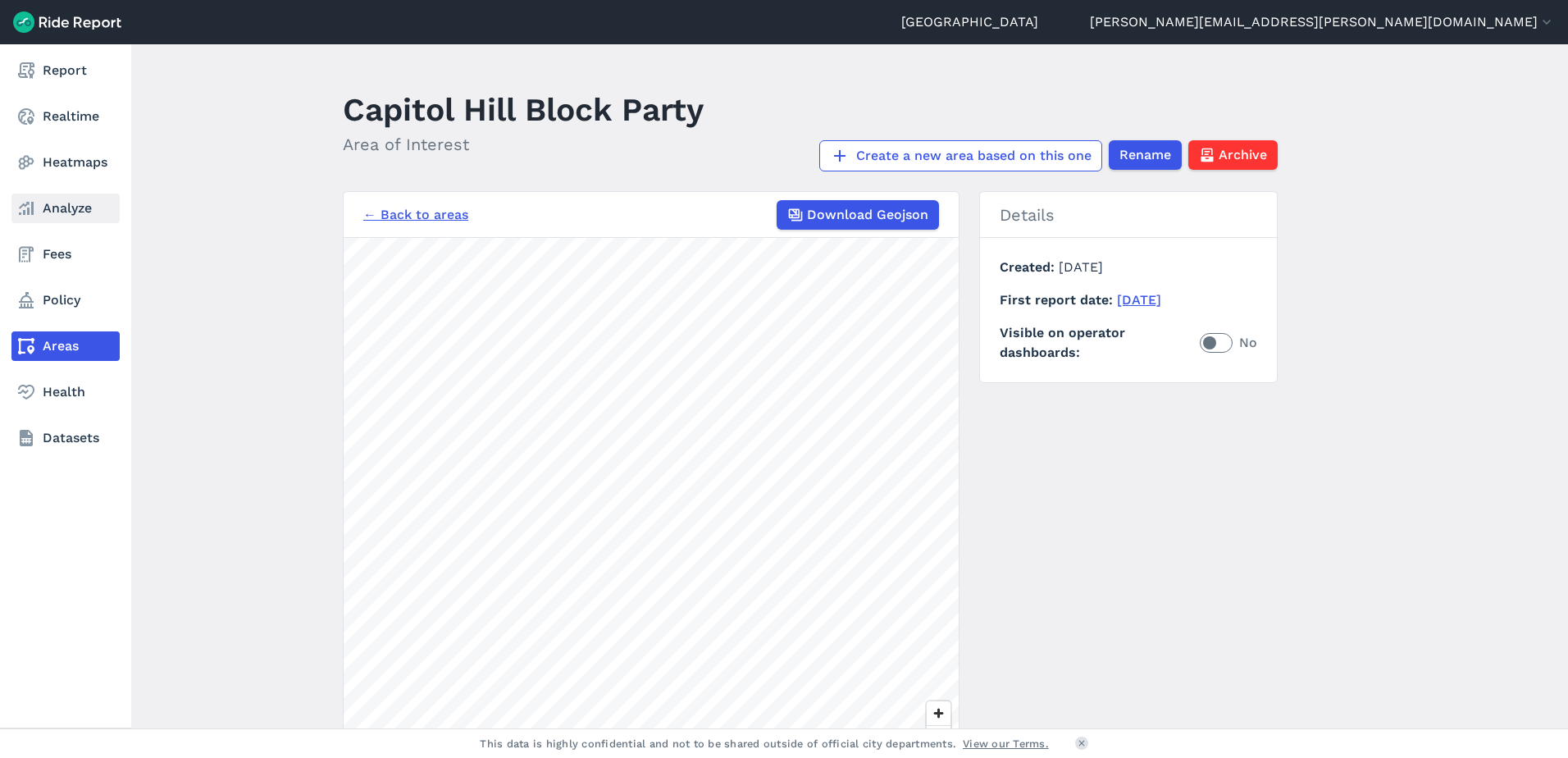
click at [72, 211] on link "Analyze" at bounding box center [65, 208] width 108 height 30
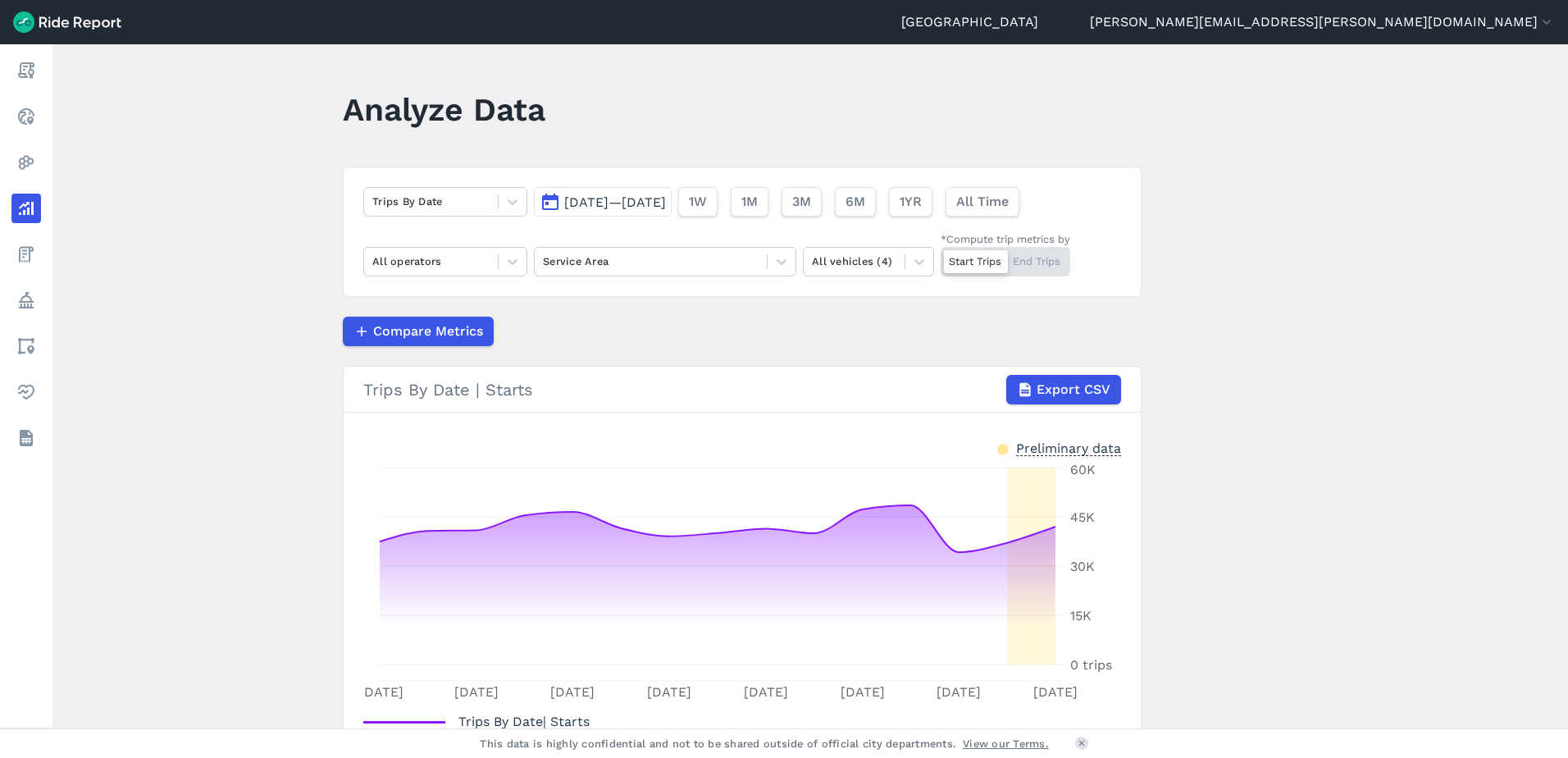
click at [631, 194] on span "[DATE]—[DATE]" at bounding box center [615, 202] width 102 height 16
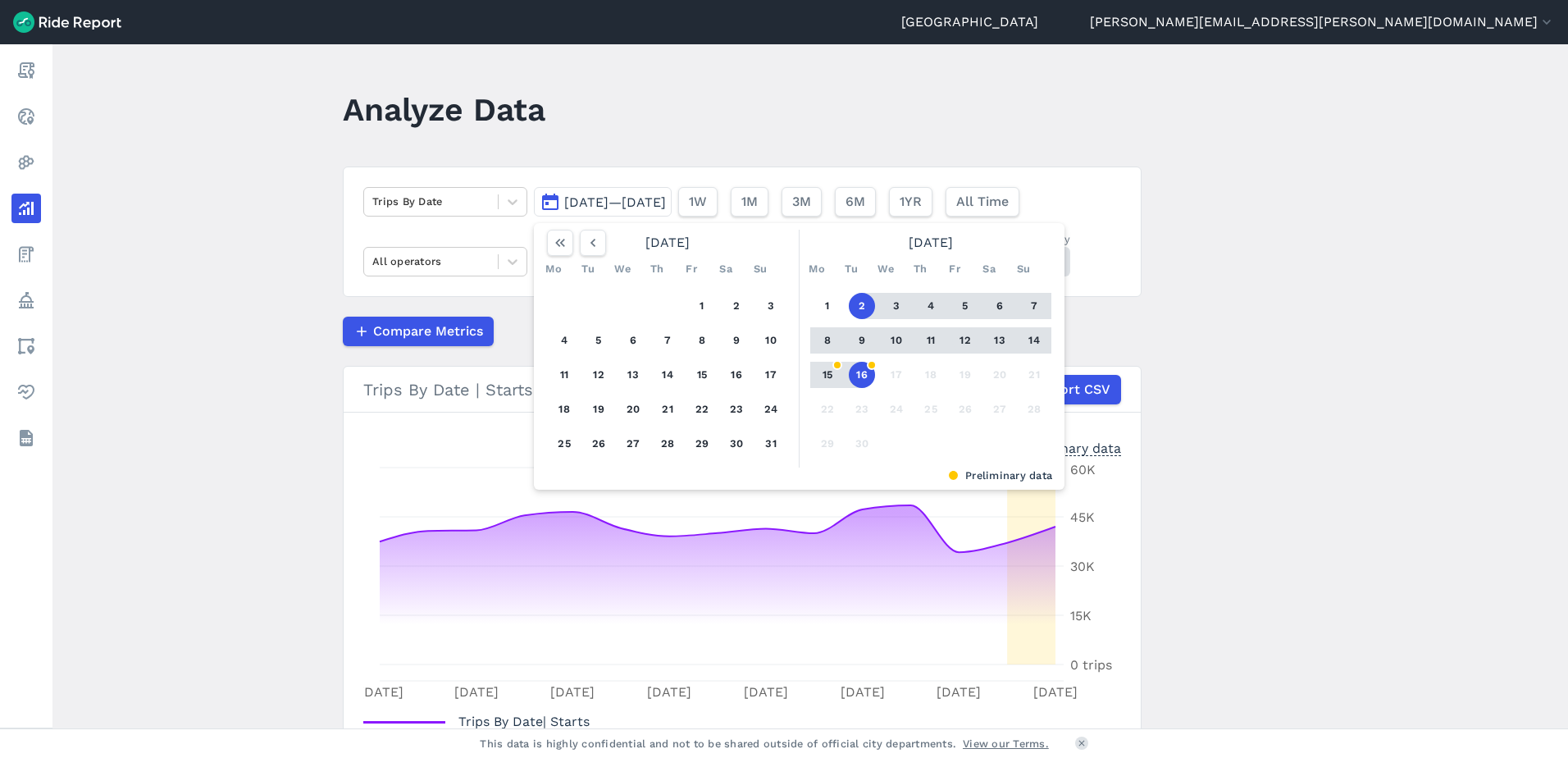
click at [963, 338] on button "12" at bounding box center [965, 341] width 26 height 26
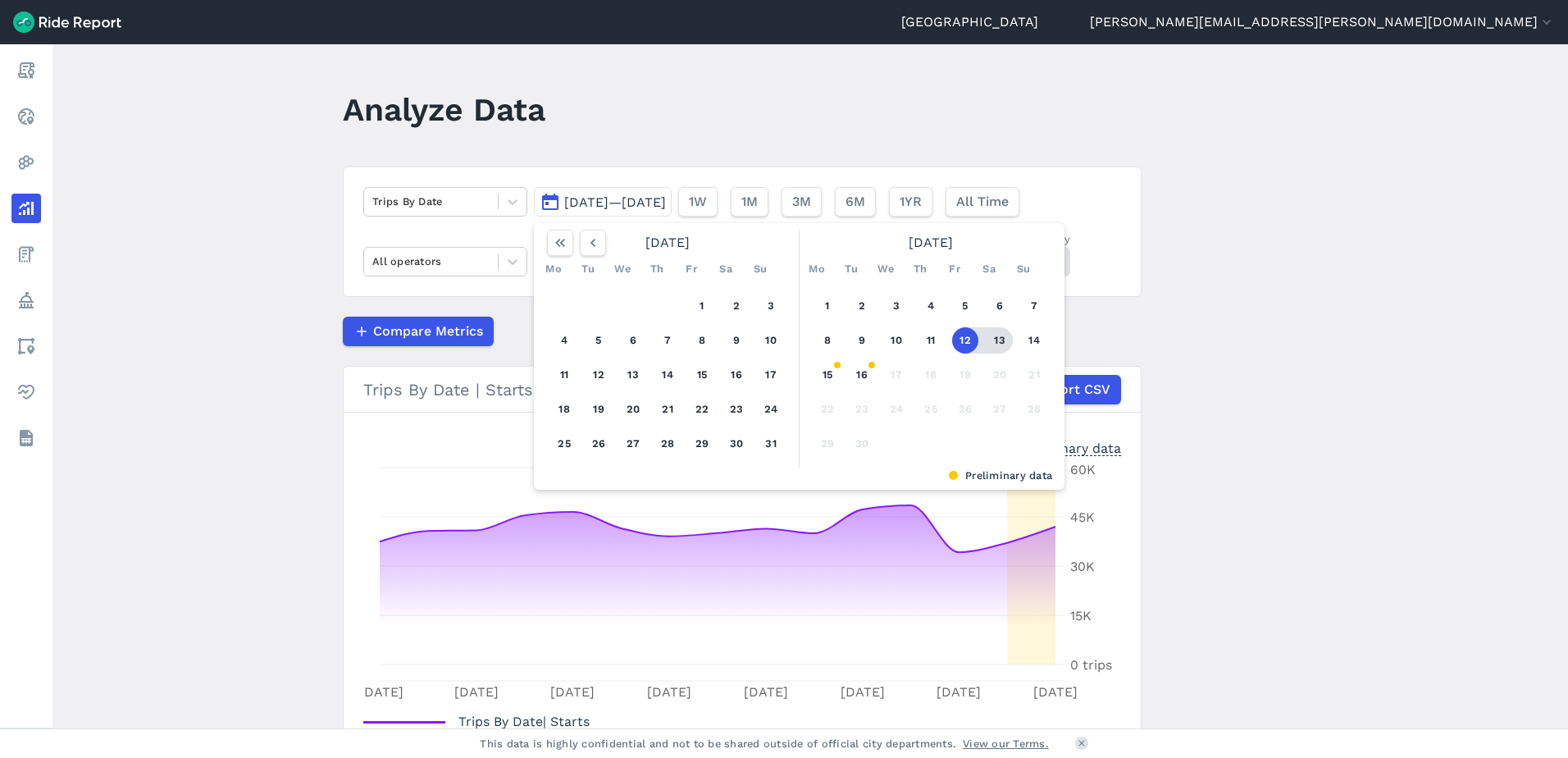
click at [996, 342] on button "13" at bounding box center [1000, 341] width 26 height 26
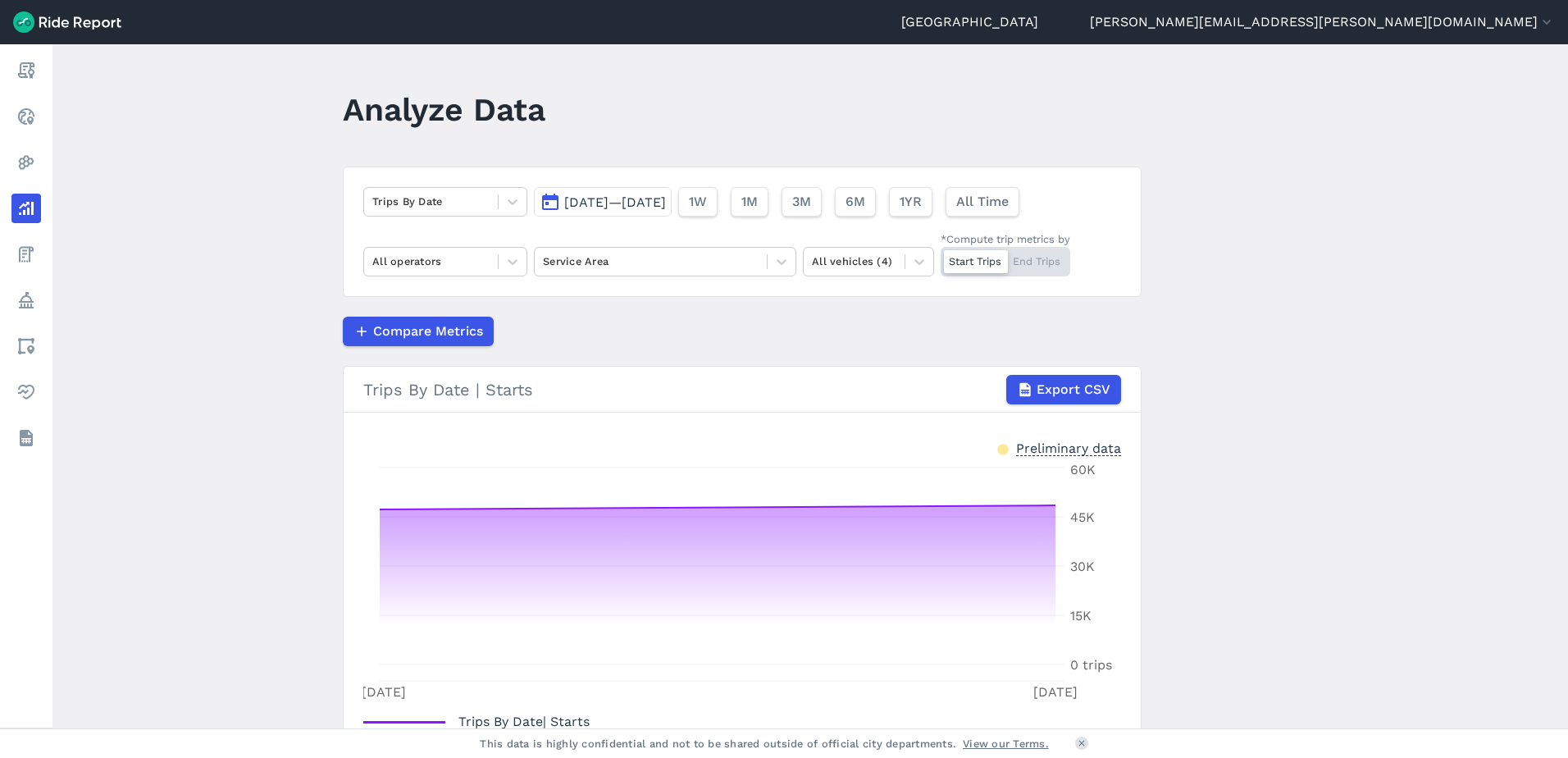
click at [666, 200] on span "[DATE]—[DATE]" at bounding box center [615, 202] width 102 height 16
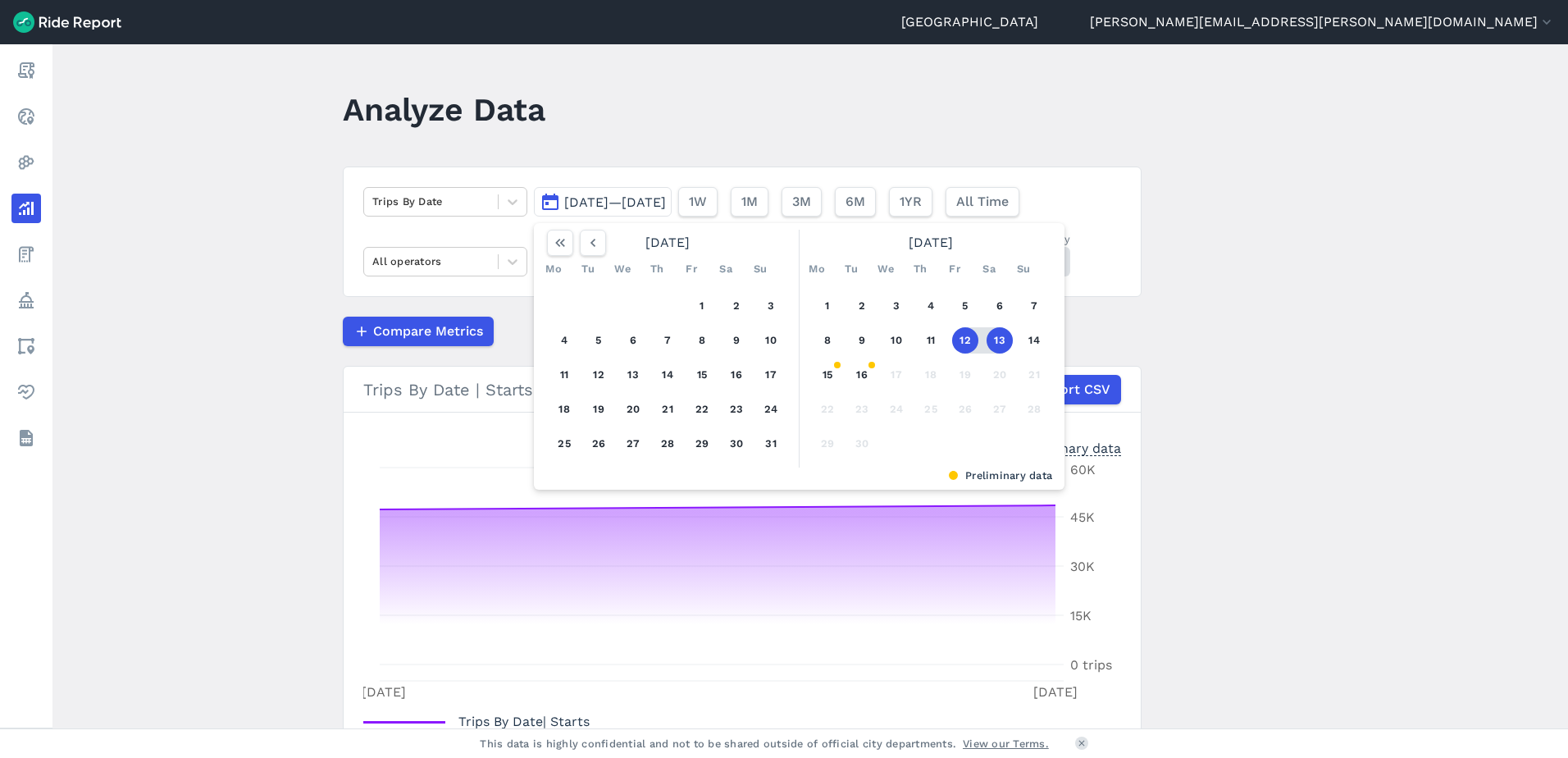
click at [1000, 340] on button "13" at bounding box center [1000, 341] width 26 height 26
click at [1035, 341] on button "14" at bounding box center [1034, 341] width 26 height 26
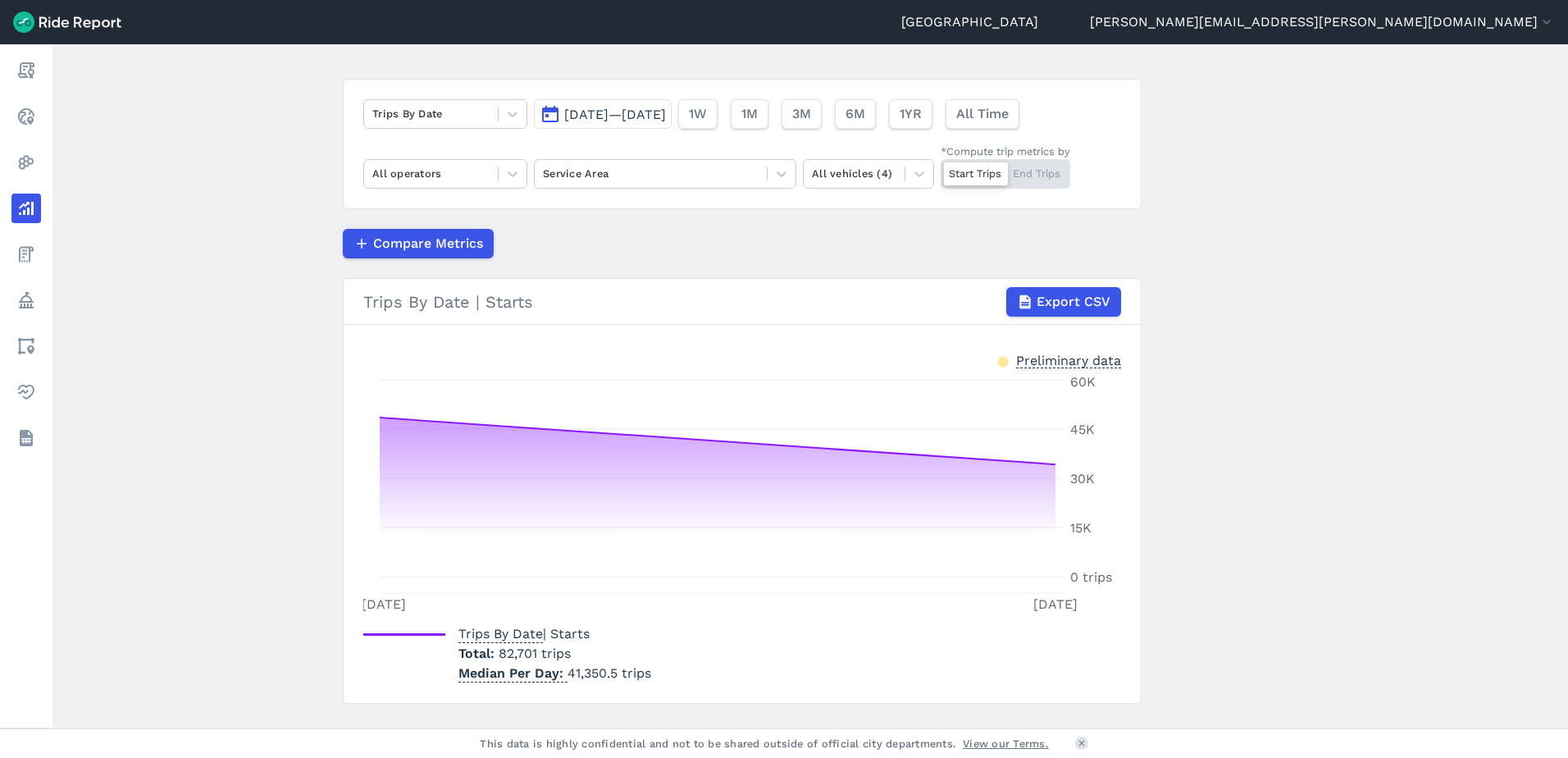
scroll to position [122, 0]
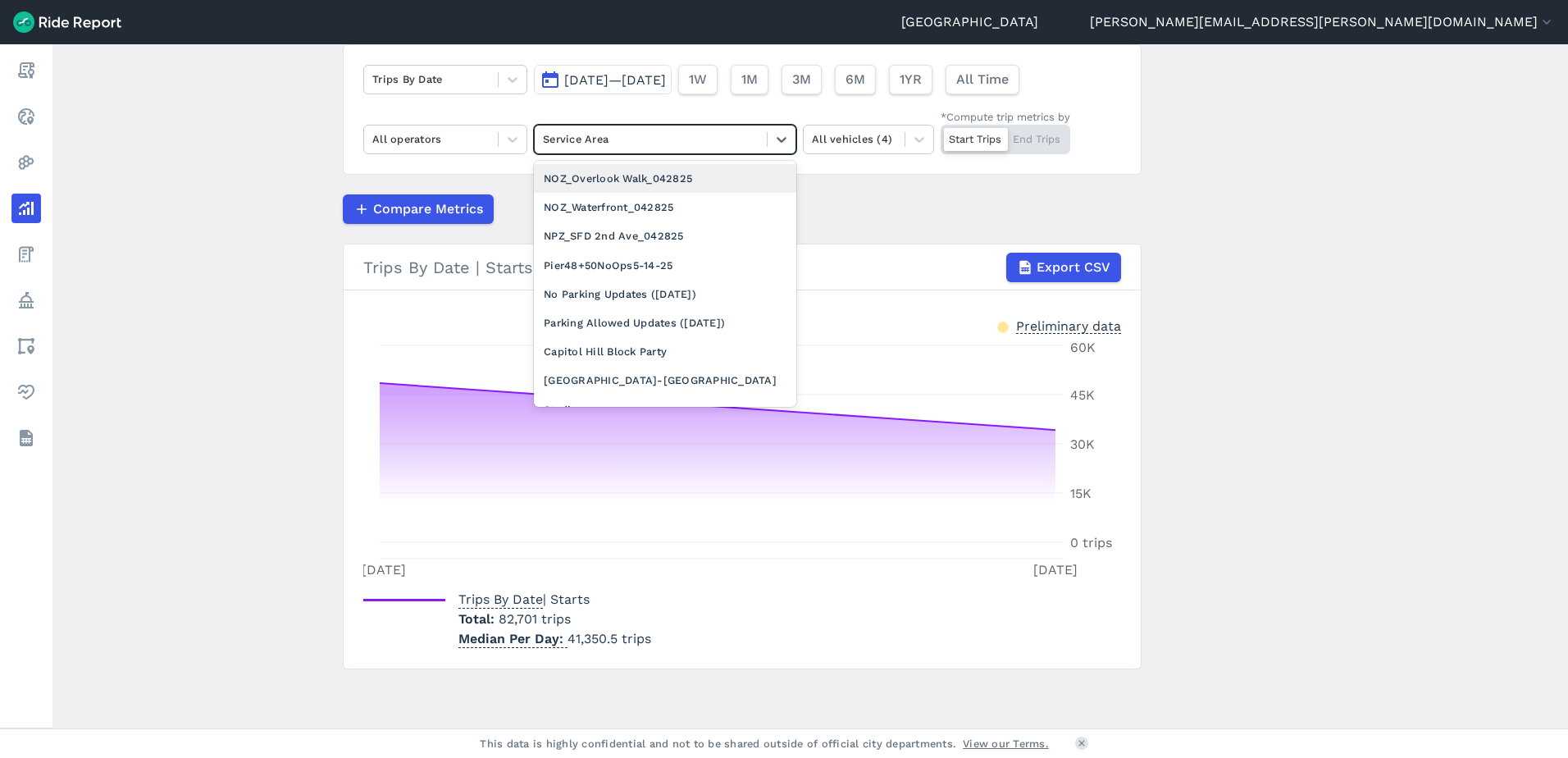
click at [657, 149] on div "Service Area" at bounding box center [651, 139] width 232 height 25
type input "cap"
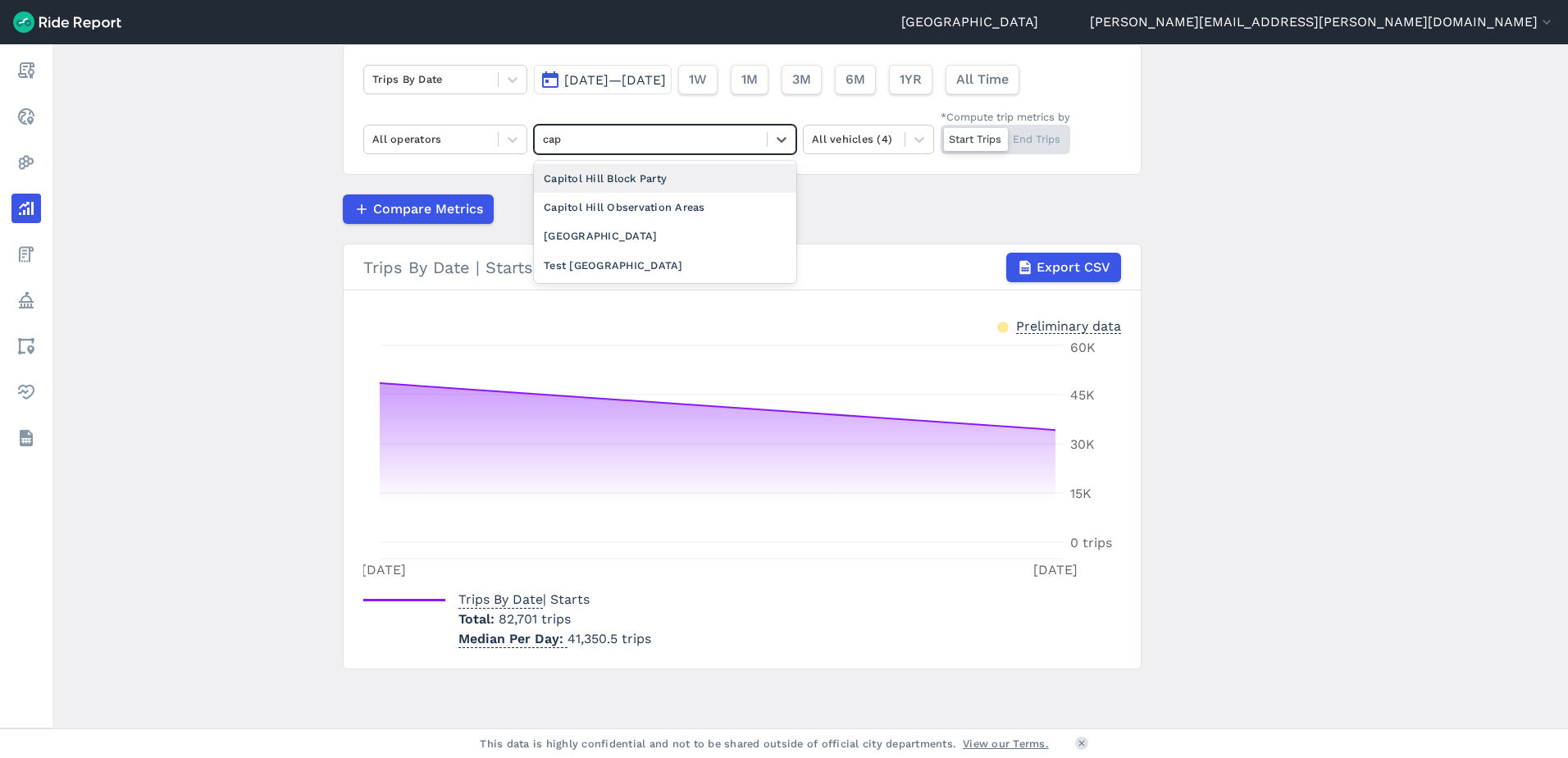
click at [661, 186] on div "Capitol Hill Block Party" at bounding box center [665, 178] width 262 height 29
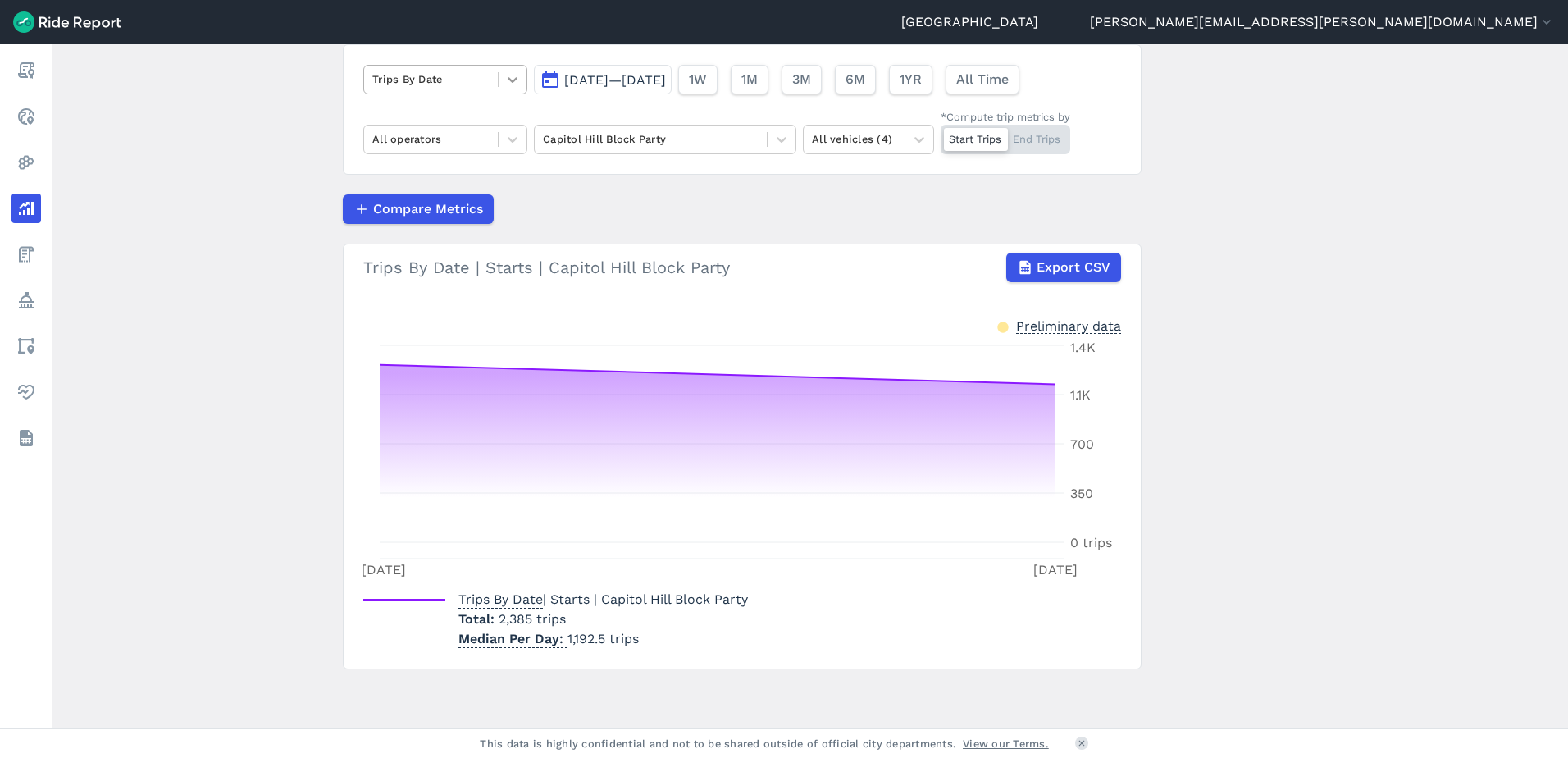
click at [505, 88] on div at bounding box center [513, 79] width 28 height 28
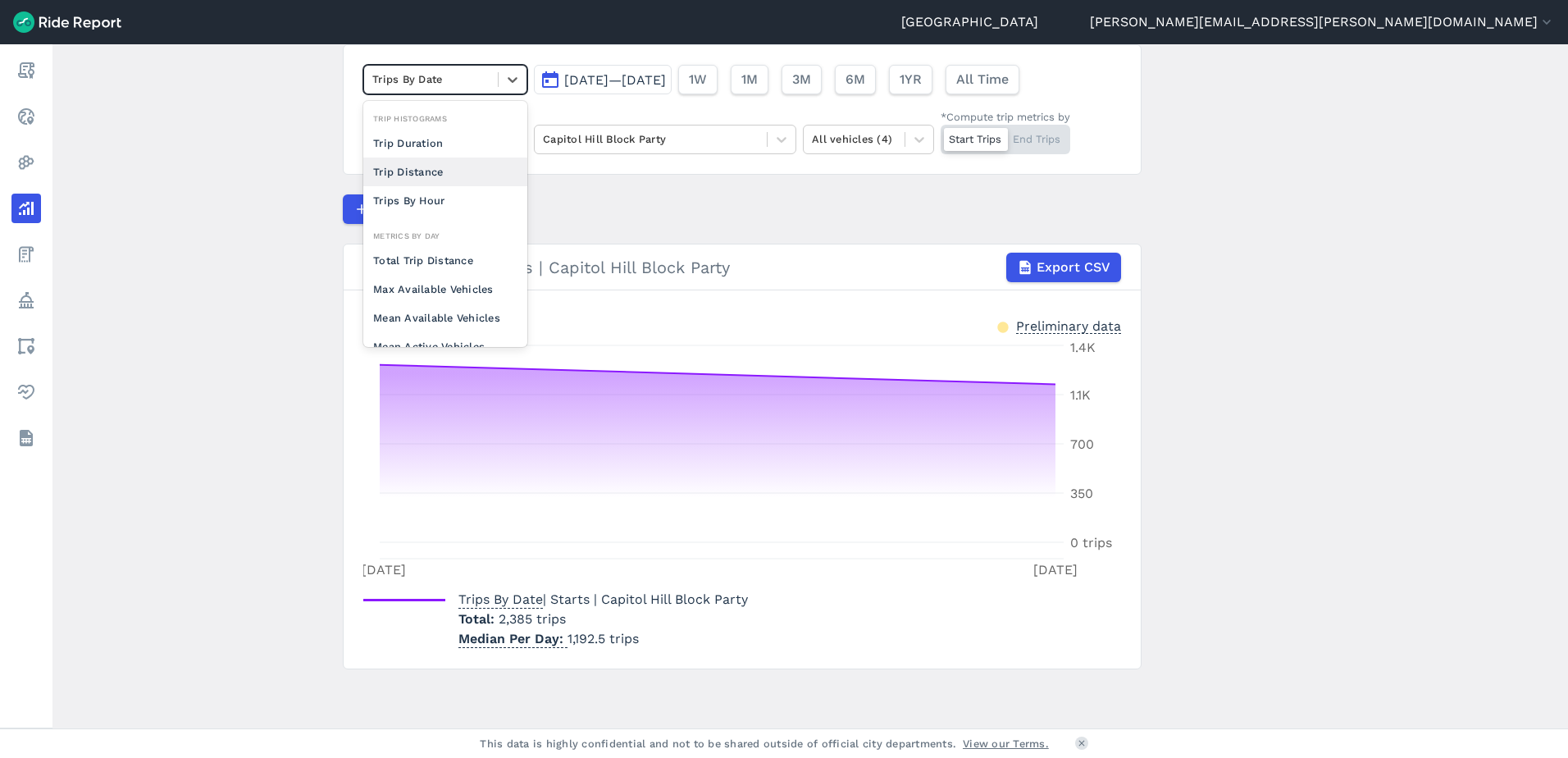
scroll to position [143, 0]
click at [458, 316] on div "Mean Vehicle Idle Time" at bounding box center [445, 321] width 164 height 29
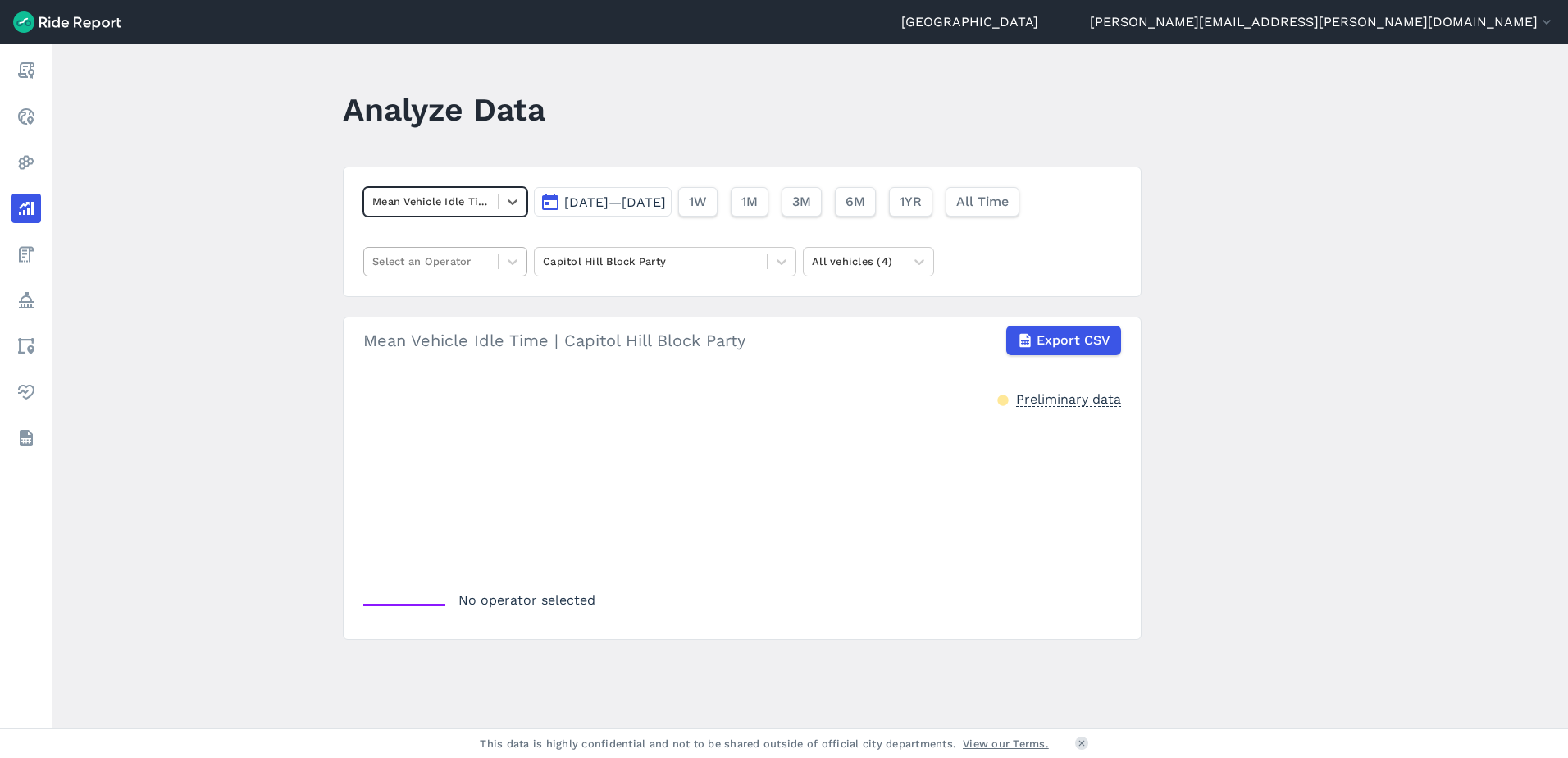
click at [498, 260] on span at bounding box center [498, 261] width 1 height 15
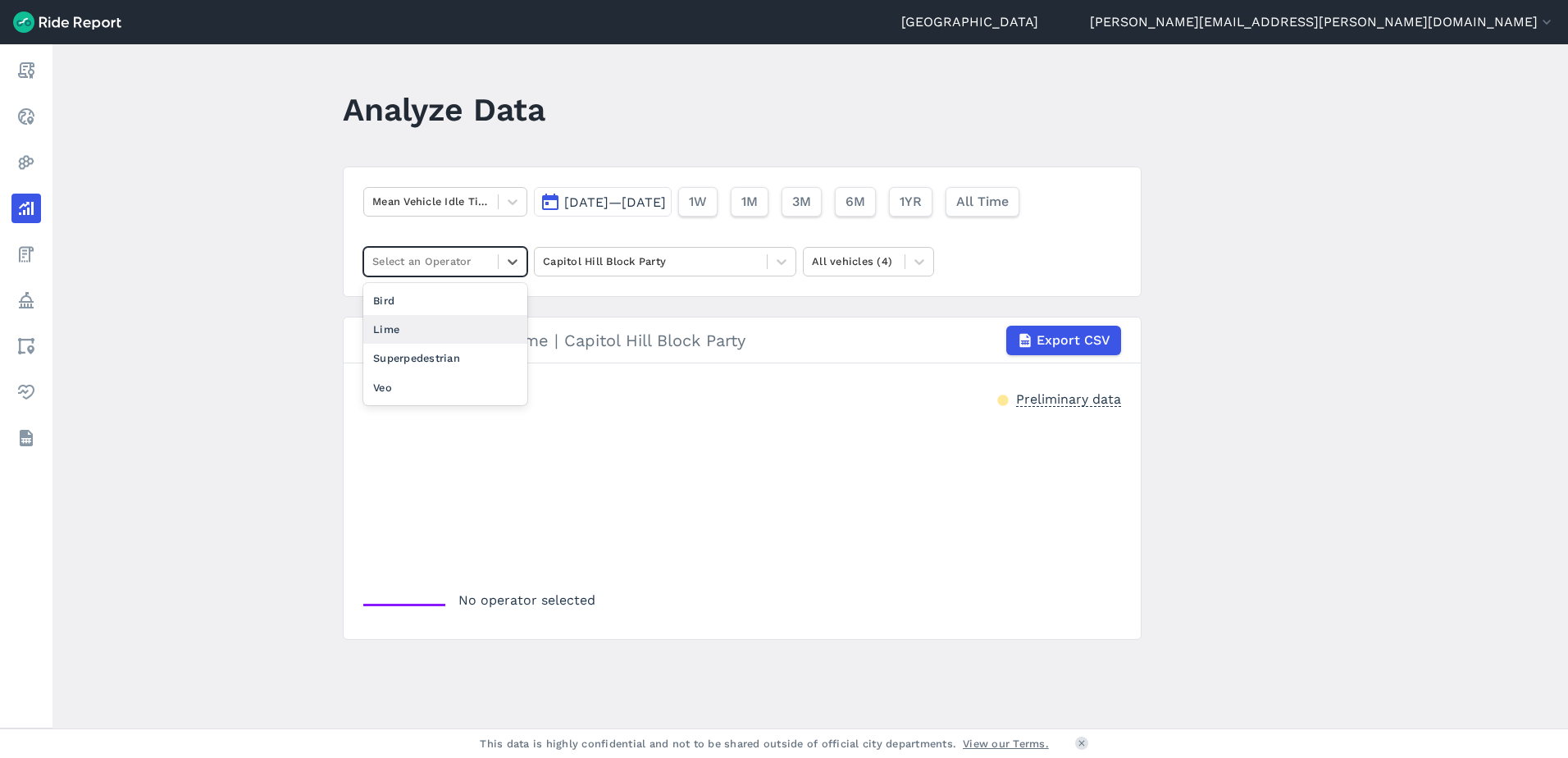
click at [440, 330] on div "Lime" at bounding box center [445, 329] width 164 height 29
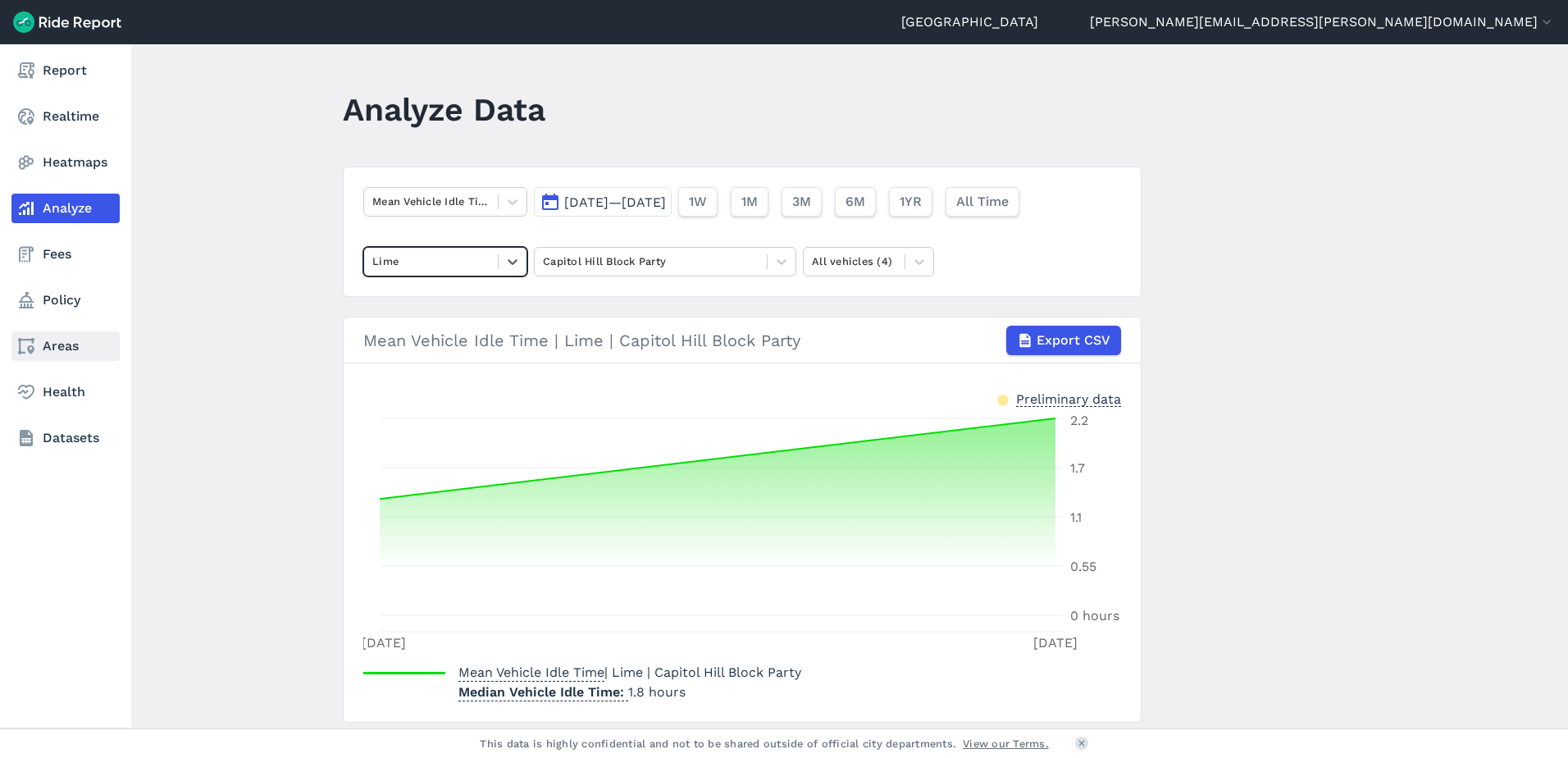
click at [37, 353] on link "Areas" at bounding box center [65, 346] width 108 height 30
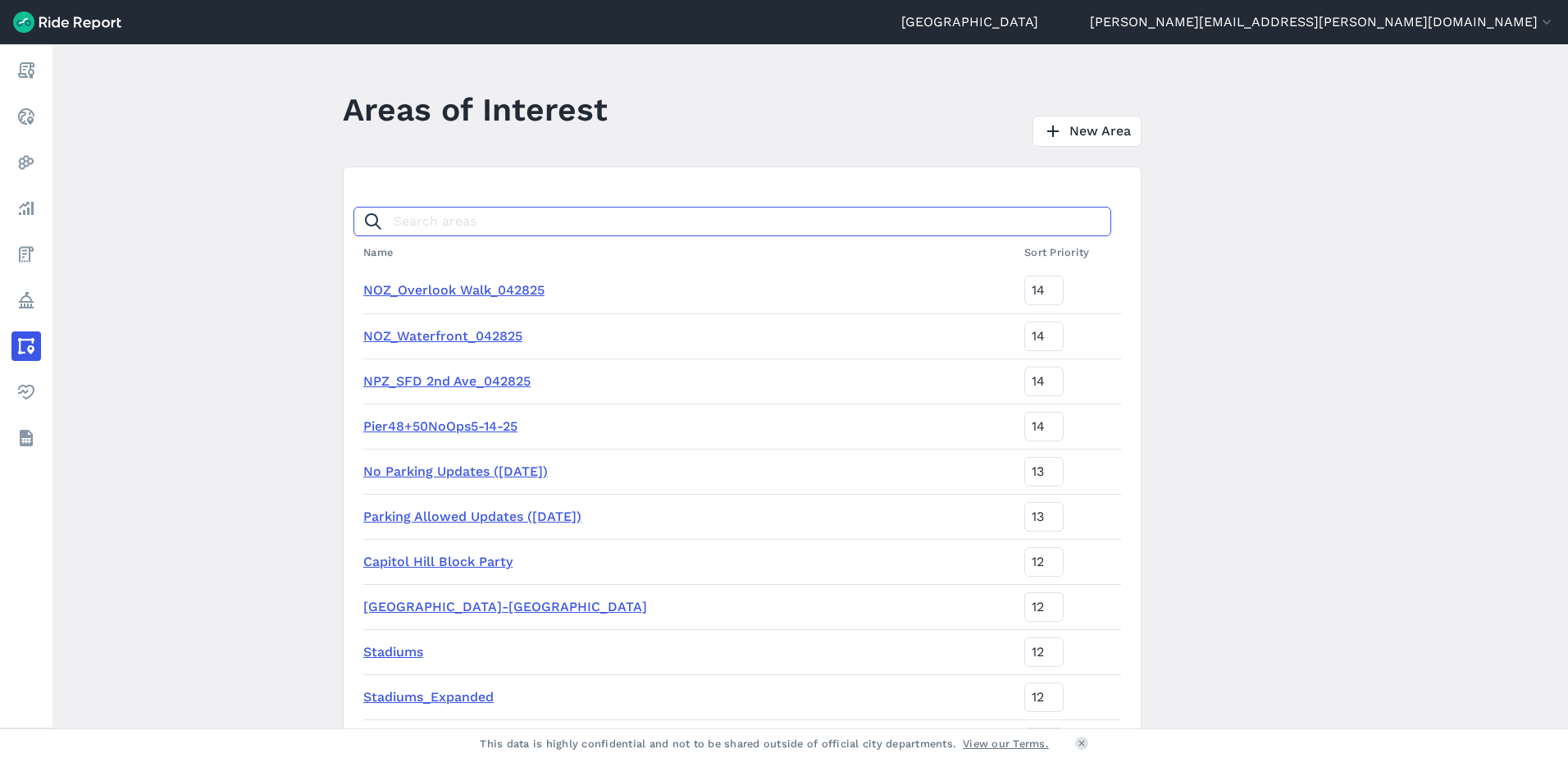
click at [491, 209] on input "Search areas" at bounding box center [733, 221] width 758 height 30
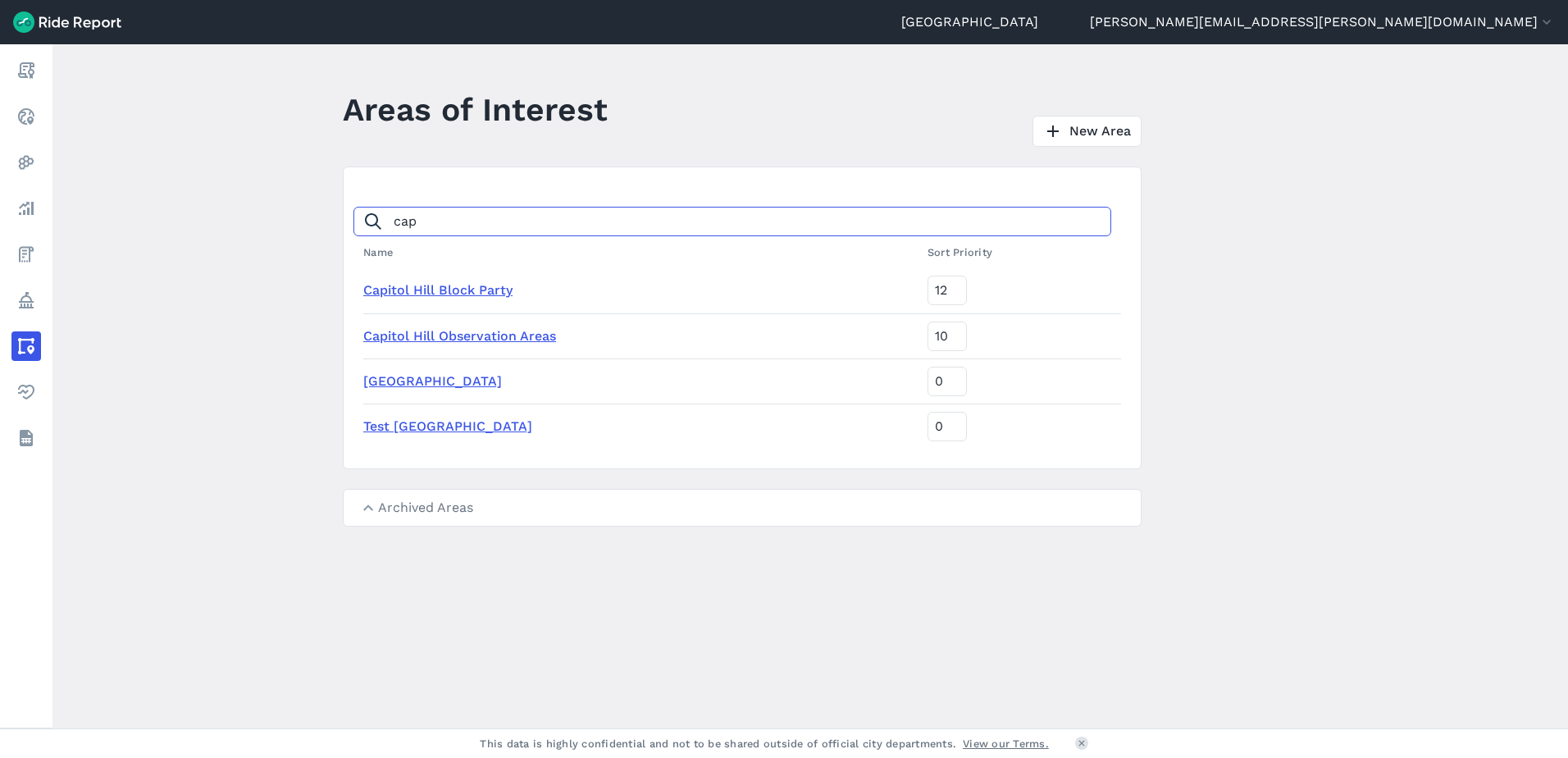
type input "cap"
click at [433, 288] on link "Capitol Hill Block Party" at bounding box center [437, 290] width 149 height 16
